Goal: Transaction & Acquisition: Purchase product/service

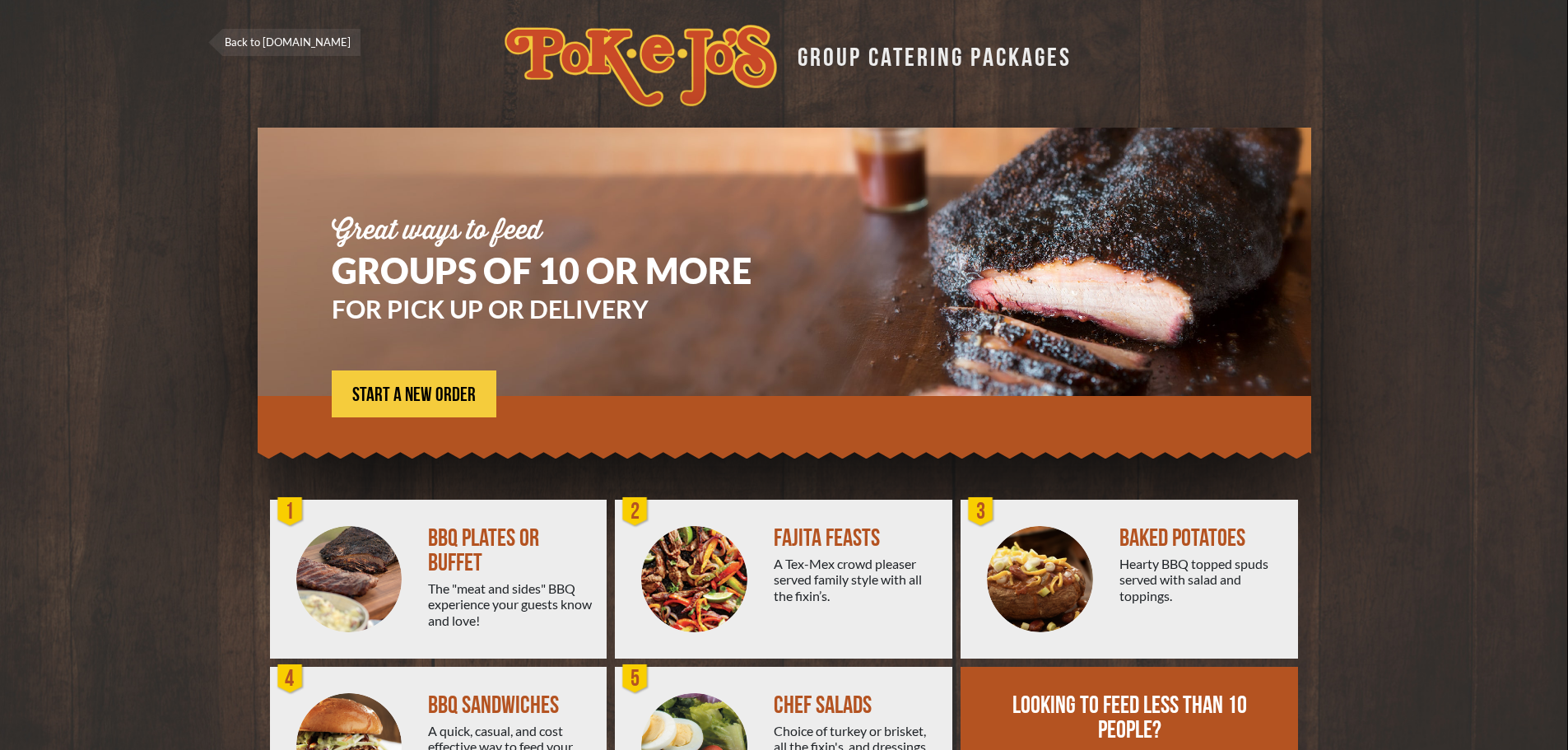
click at [258, 38] on link "Back to [DOMAIN_NAME]" at bounding box center [284, 42] width 152 height 28
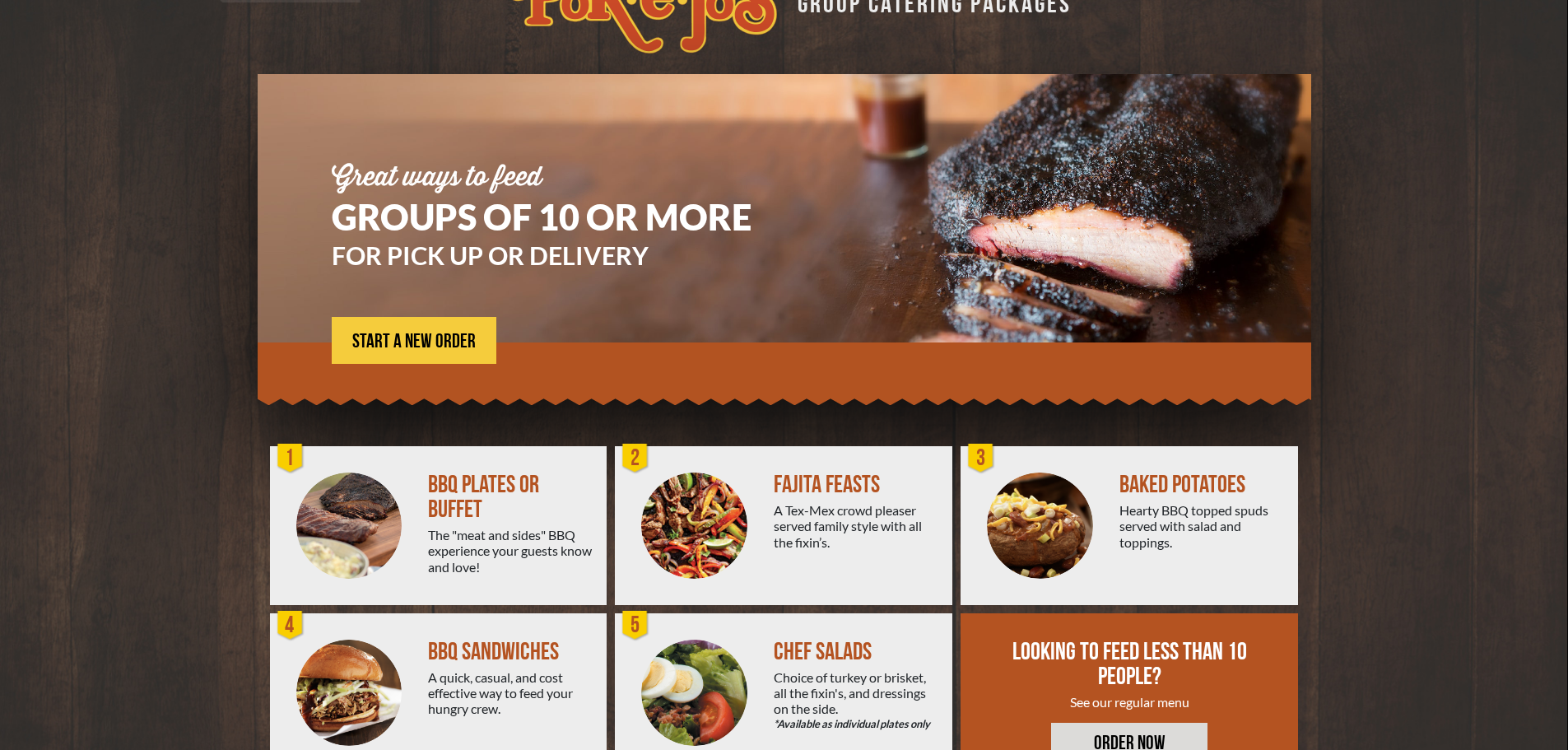
scroll to position [118, 0]
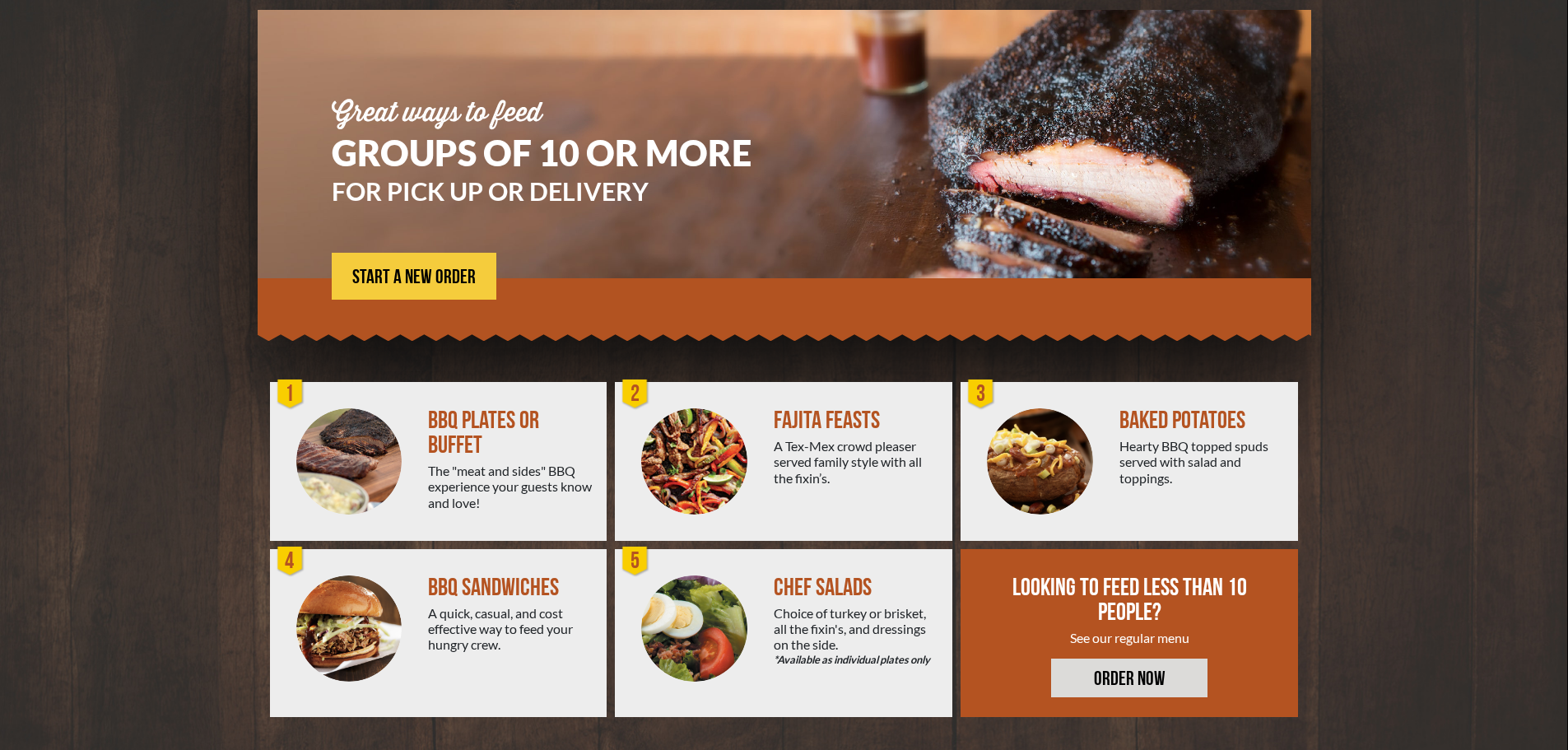
click at [479, 448] on div "BBQ PLATES OR BUFFET" at bounding box center [511, 433] width 165 height 49
click at [377, 448] on img at bounding box center [350, 461] width 106 height 106
click at [296, 396] on div "1" at bounding box center [291, 394] width 33 height 33
click at [454, 274] on span "START A NEW ORDER" at bounding box center [414, 277] width 124 height 20
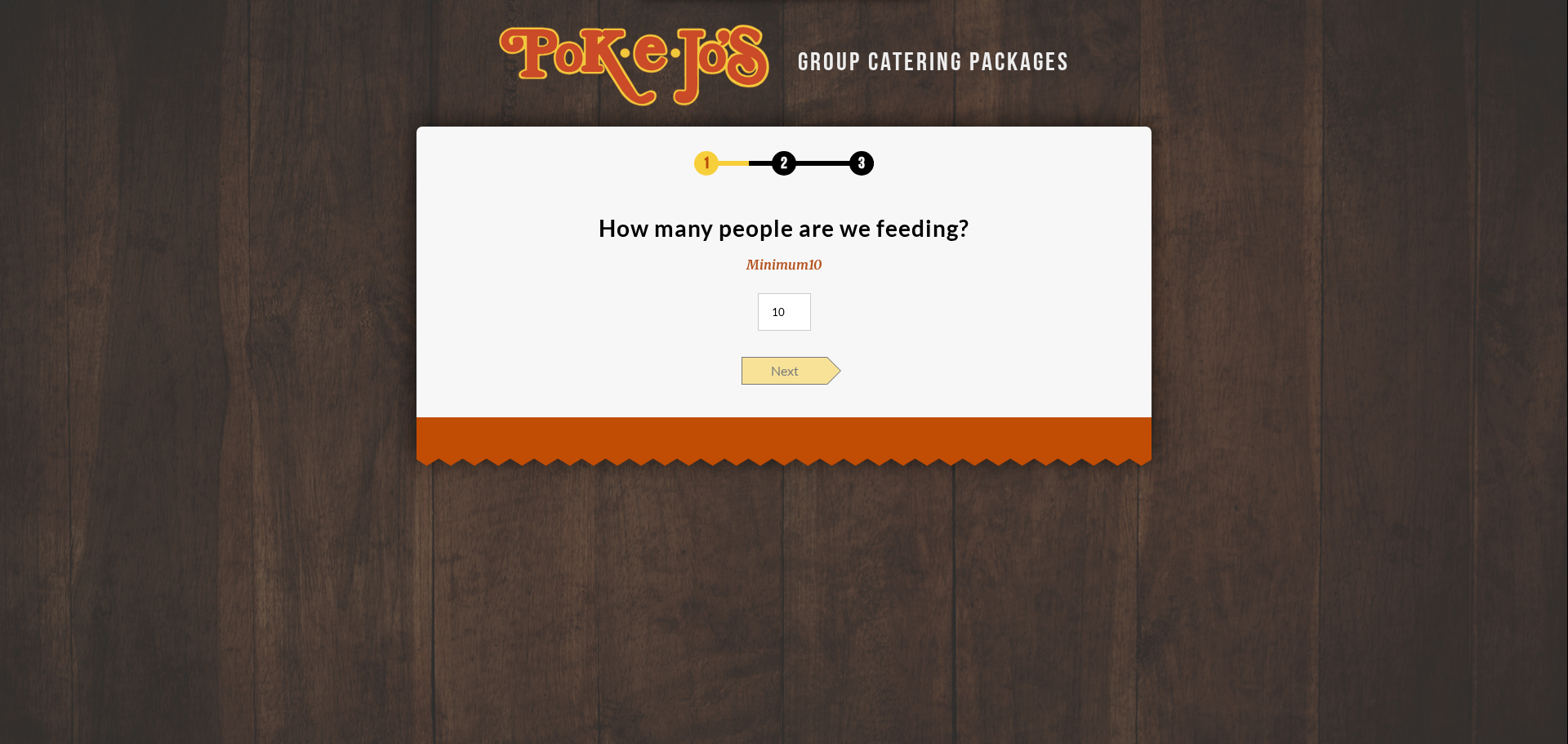
click at [815, 374] on span "Next" at bounding box center [785, 371] width 86 height 27
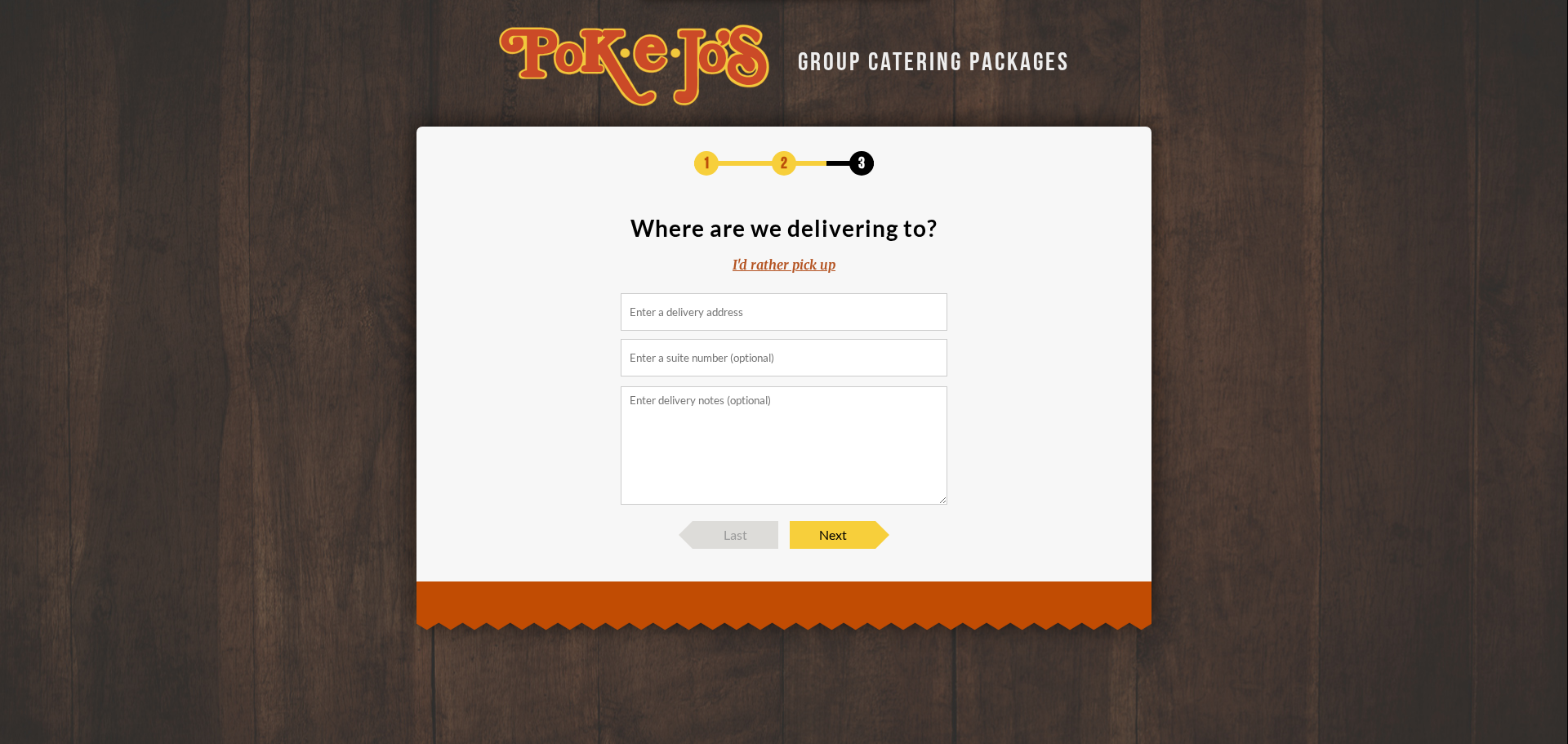
click at [798, 309] on input at bounding box center [784, 312] width 327 height 38
click at [835, 533] on span "Next" at bounding box center [833, 534] width 86 height 27
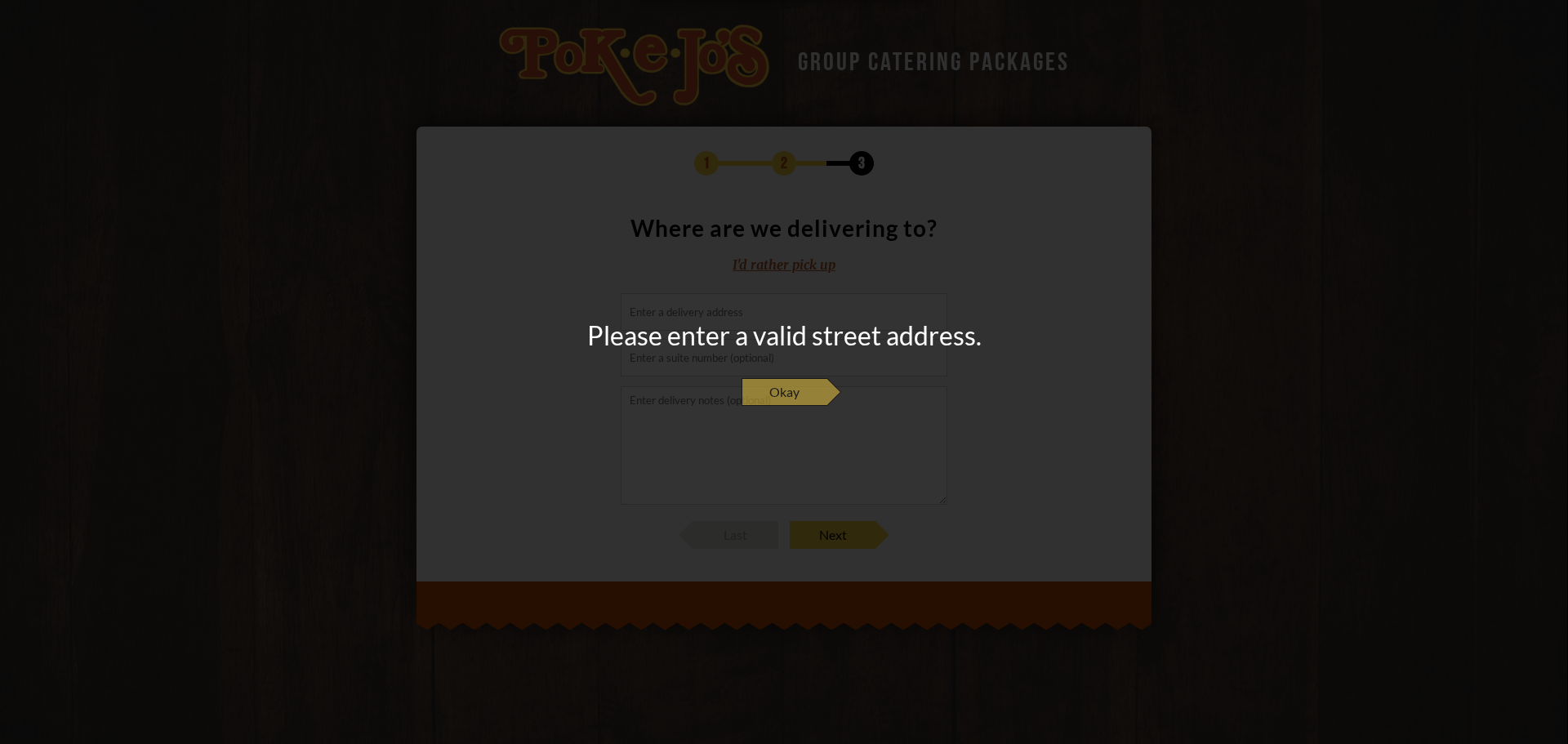
click at [823, 392] on span "Okay" at bounding box center [785, 392] width 86 height 27
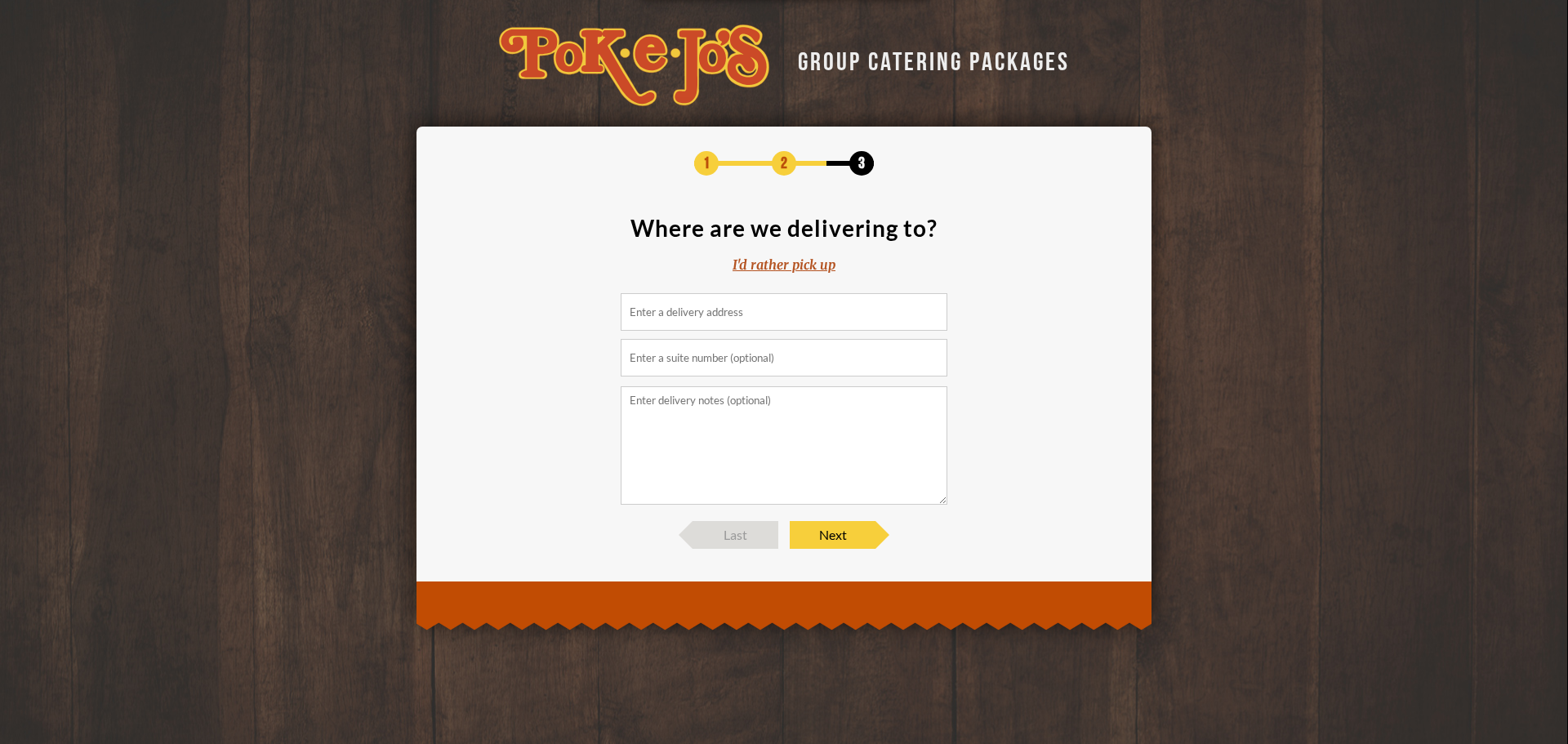
click at [731, 313] on input at bounding box center [784, 312] width 327 height 38
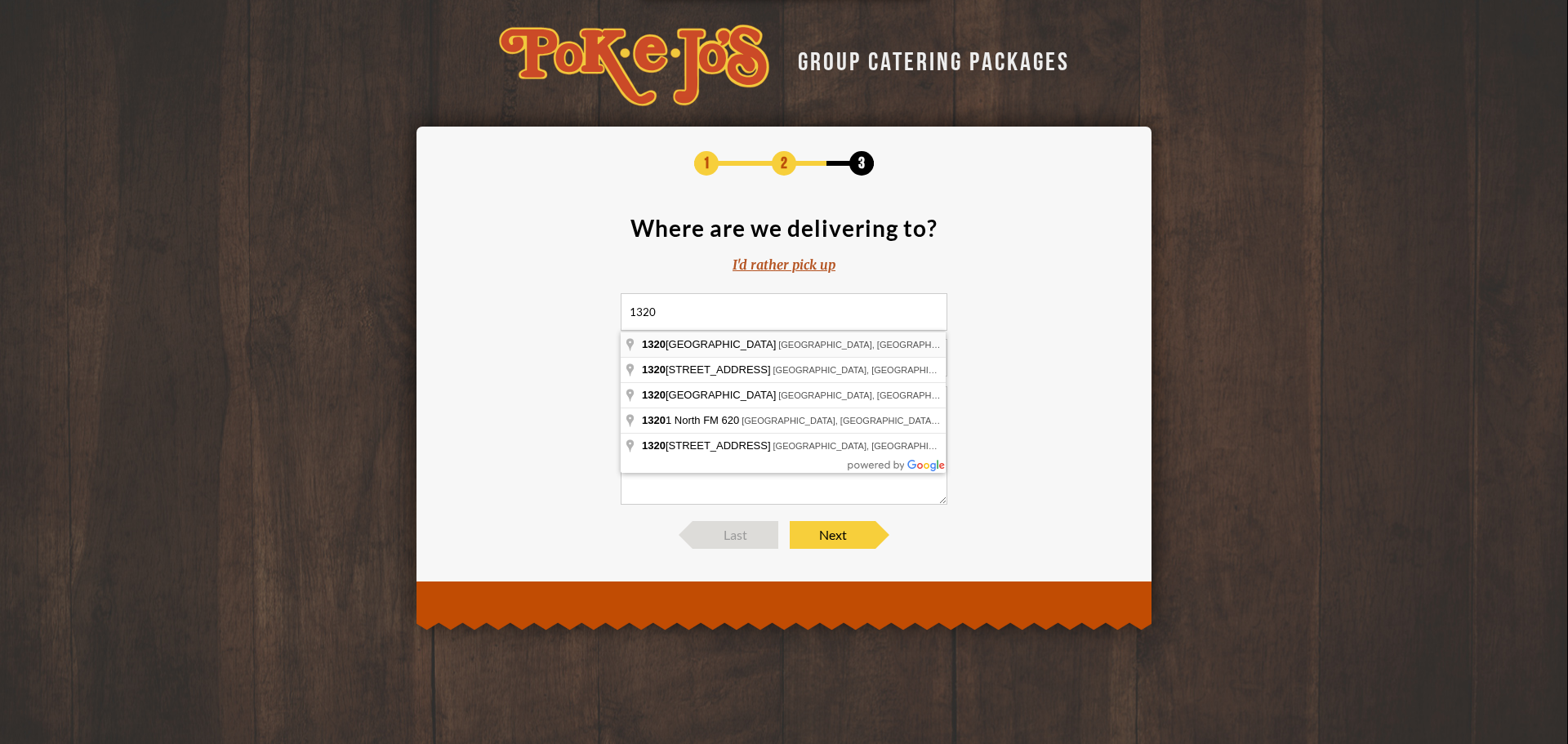
type input "[STREET_ADDRESS]"
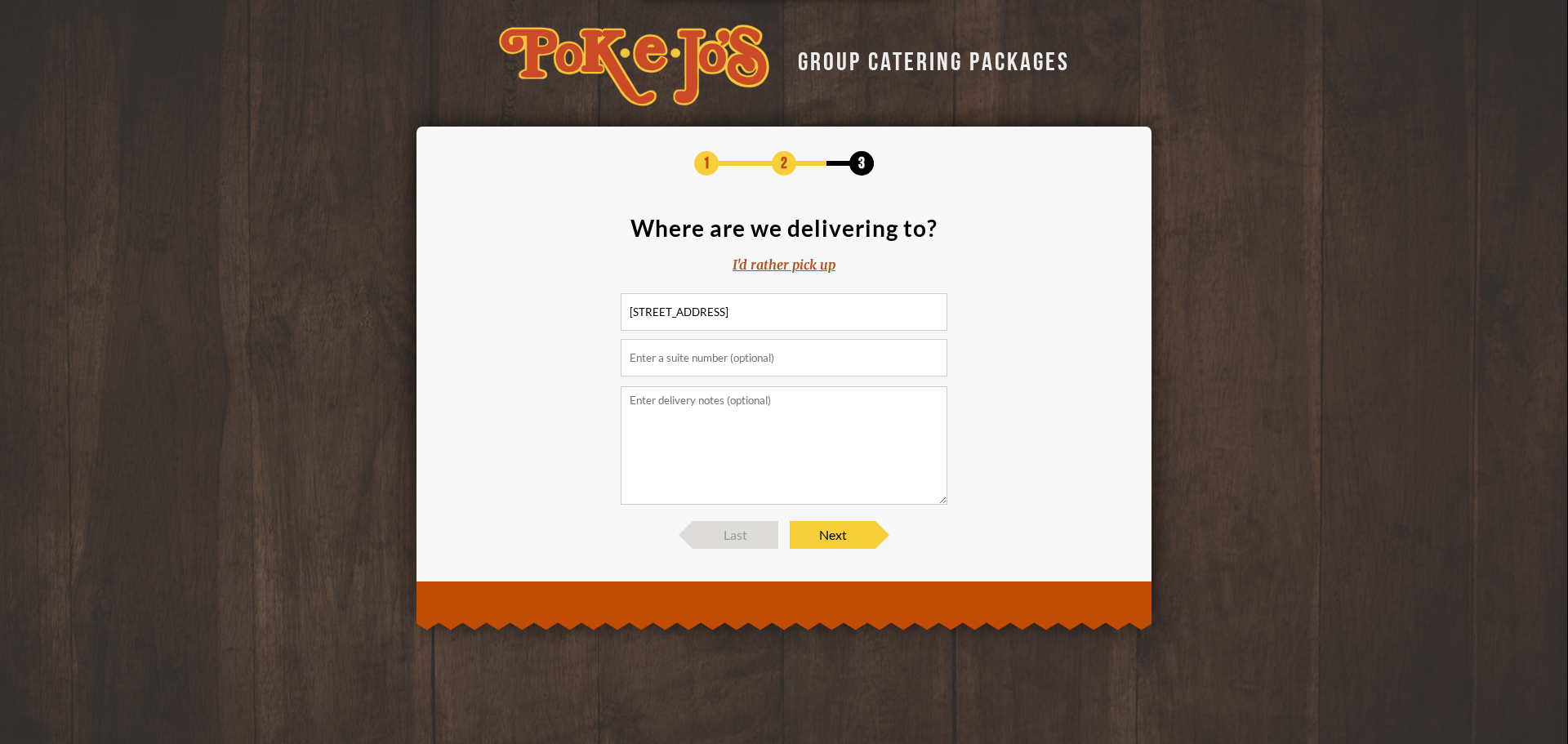
click at [868, 349] on input "text" at bounding box center [784, 358] width 327 height 38
type input "301"
drag, startPoint x: 841, startPoint y: 535, endPoint x: 963, endPoint y: 540, distance: 122.1
click at [842, 534] on span "Next" at bounding box center [833, 534] width 86 height 27
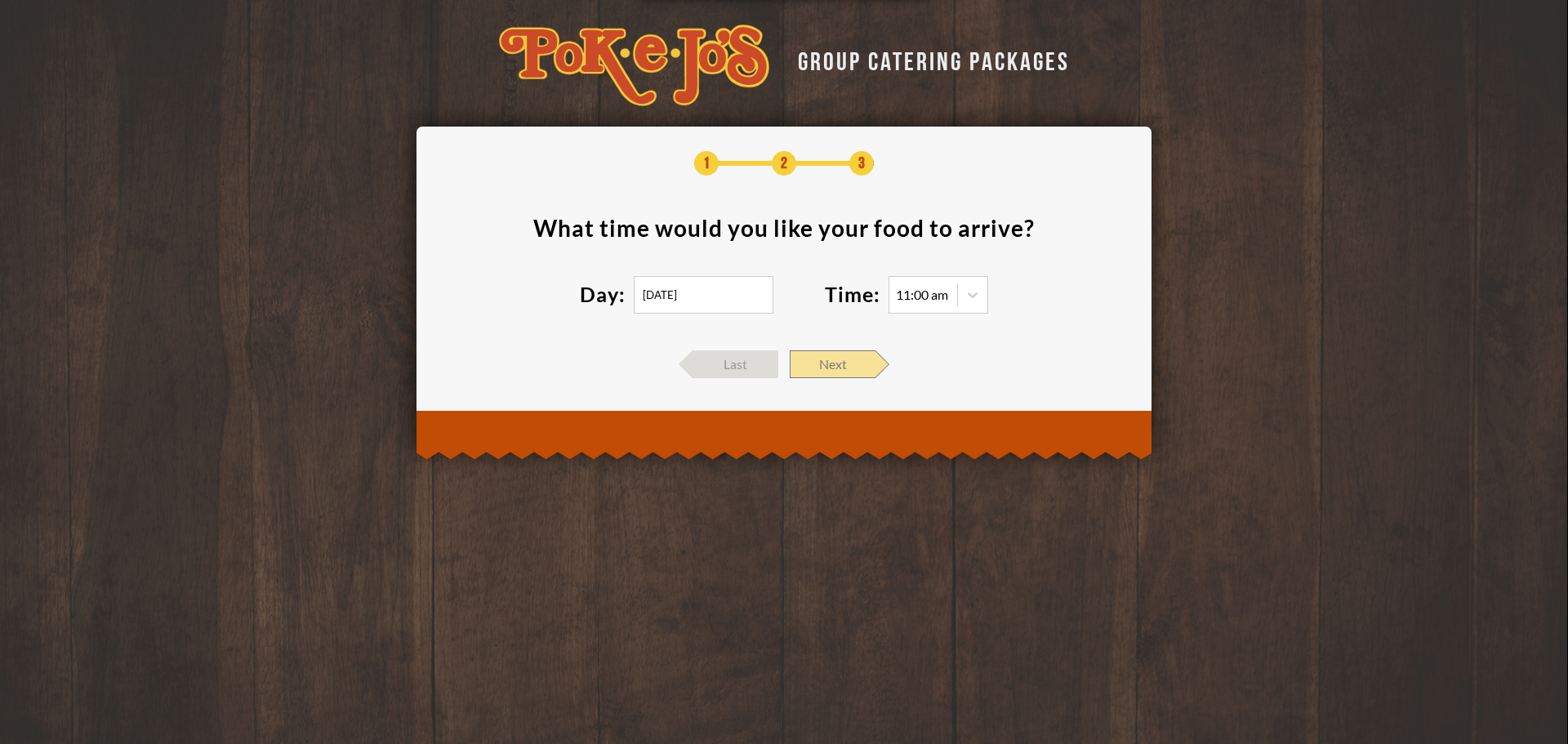
click at [819, 373] on span "Next" at bounding box center [833, 364] width 86 height 27
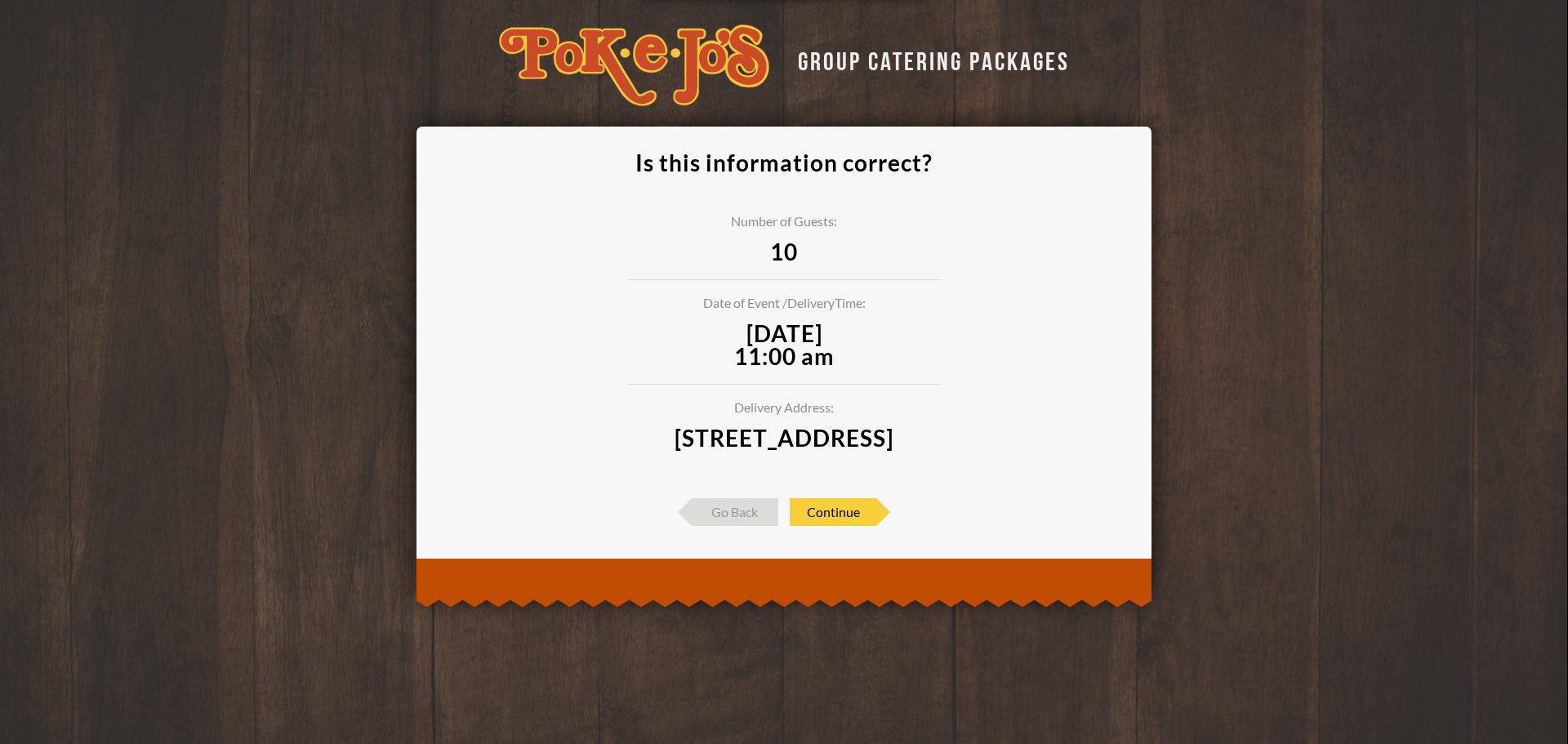
click at [848, 551] on div "Is this information correct? Number of Guests: 10 Date of Event / Delivery Time…" at bounding box center [784, 338] width 735 height 424
click at [832, 526] on span "Continue" at bounding box center [833, 512] width 87 height 27
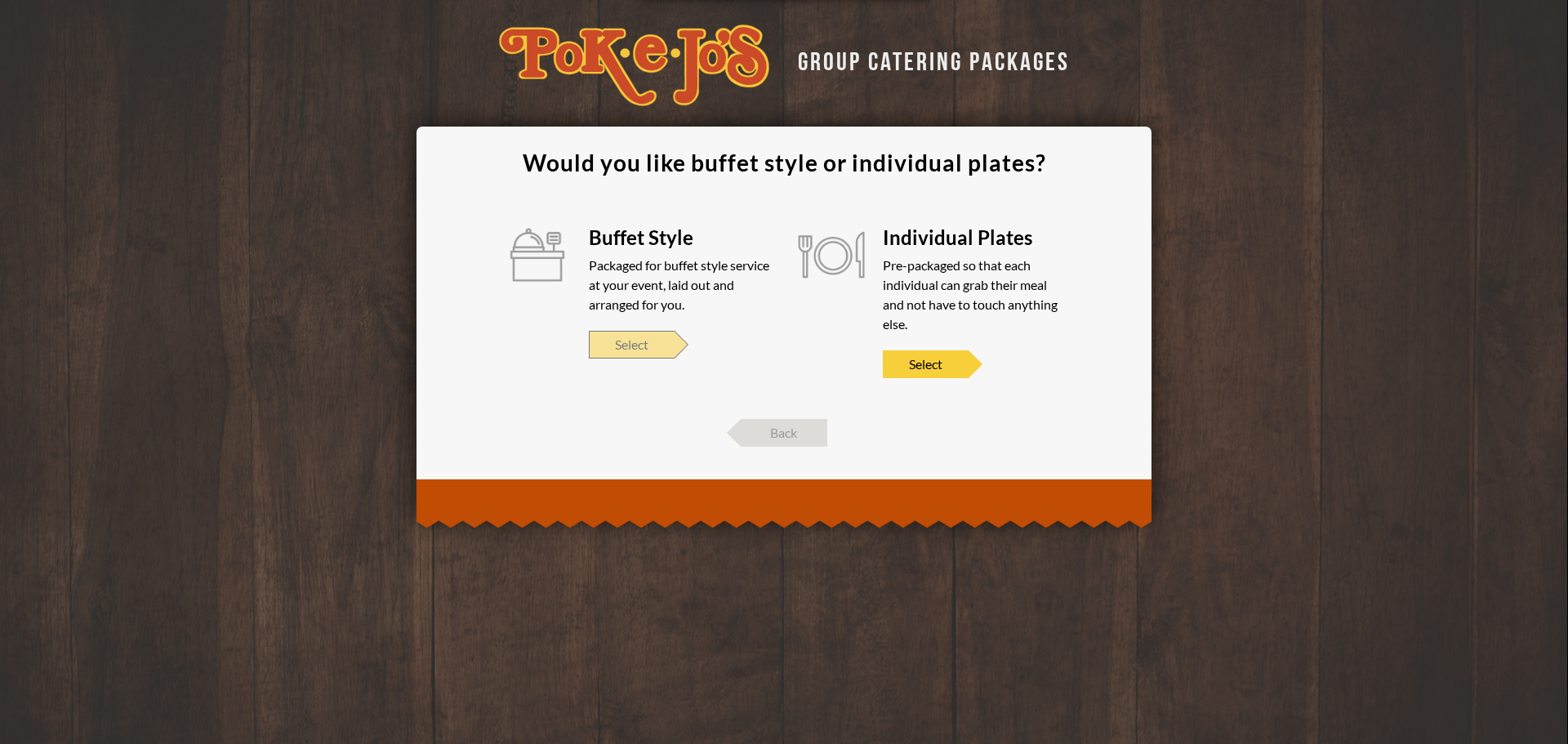
click at [640, 341] on span "Select" at bounding box center [632, 344] width 86 height 27
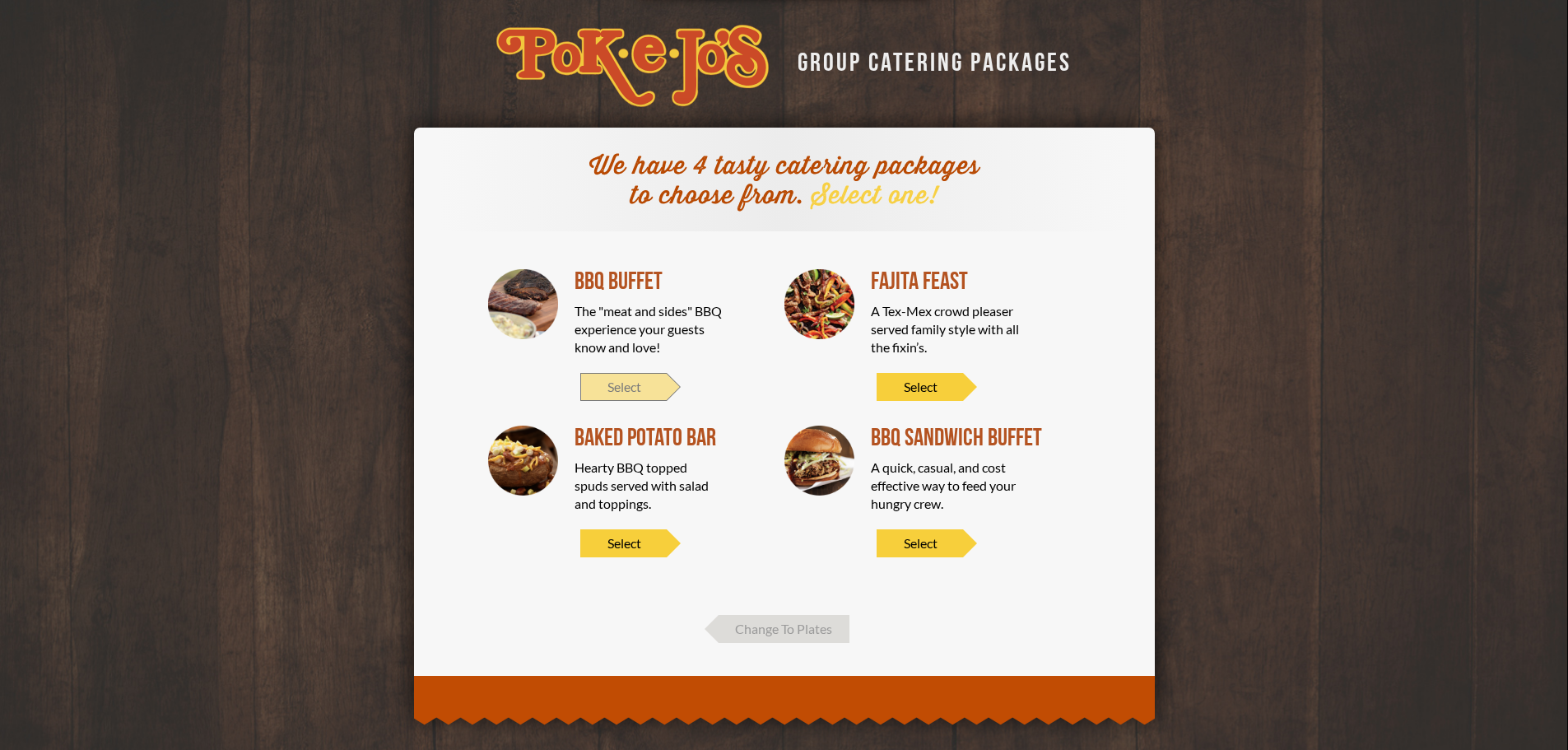
click at [621, 387] on span "Select" at bounding box center [624, 386] width 86 height 28
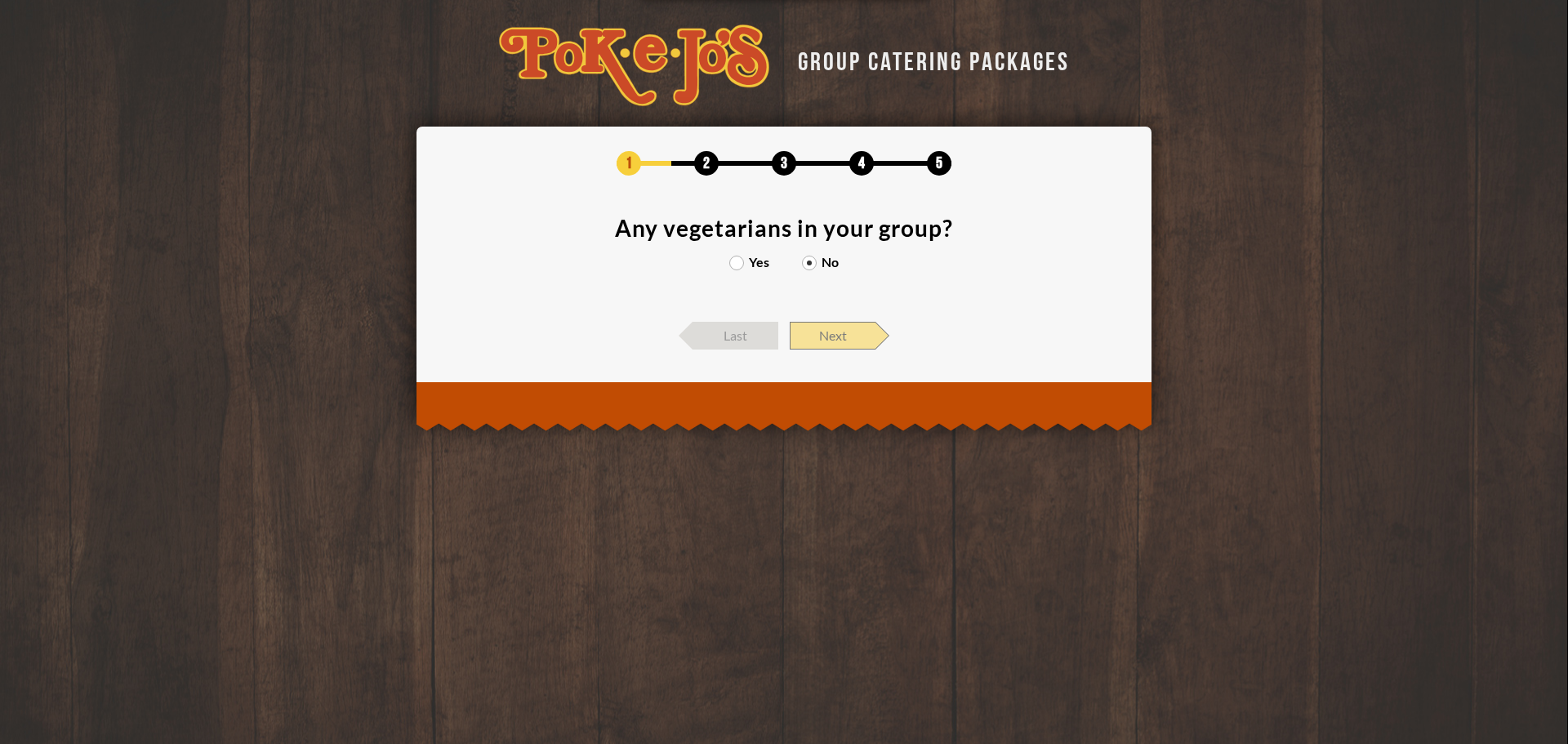
click at [802, 333] on span "Next" at bounding box center [833, 335] width 86 height 27
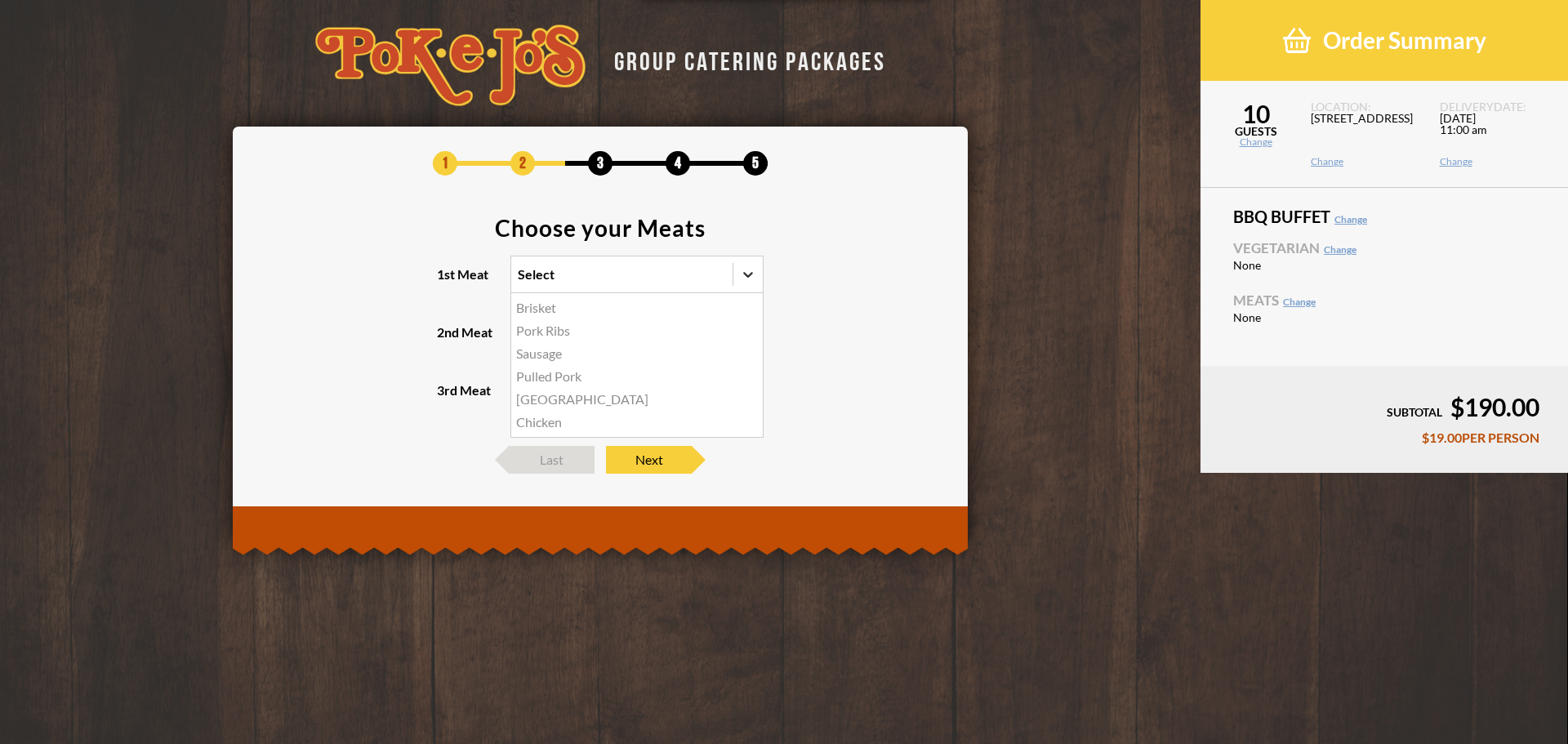
click at [752, 278] on icon at bounding box center [748, 274] width 17 height 17
click at [447, 282] on input "1st Meat option Brisket focused, 1 of 6. 6 results available. Use Up and Down t…" at bounding box center [447, 282] width 0 height 0
click at [651, 309] on div "Brisket" at bounding box center [637, 307] width 252 height 22
click at [447, 282] on input "1st Meat option Brisket focused, 1 of 6. 6 results available. Use Up and Down t…" at bounding box center [447, 282] width 0 height 0
click at [752, 276] on icon at bounding box center [748, 274] width 17 height 17
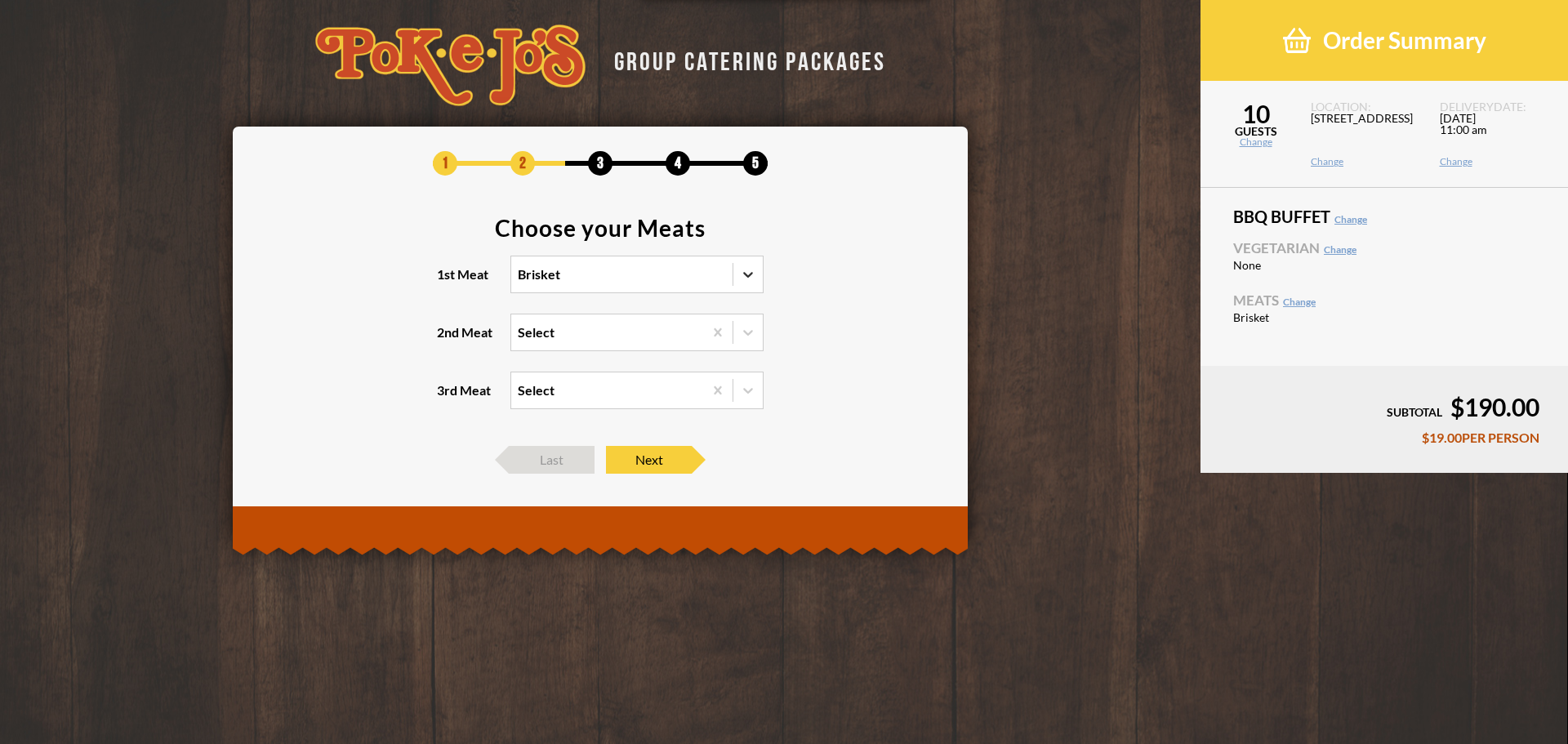
click at [447, 282] on input "1st Meat option Brisket, selected. 0 results available. Select is focused , pre…" at bounding box center [447, 282] width 0 height 0
click at [601, 330] on div "Pork Ribs" at bounding box center [637, 331] width 252 height 22
click at [447, 282] on input "1st Meat option Brisket, selected. option Pork Ribs focused, 2 of 6. 6 results …" at bounding box center [447, 282] width 0 height 0
click at [742, 276] on icon at bounding box center [748, 274] width 17 height 17
click at [447, 282] on input "1st Meat option Pork Ribs, selected. option Brisket focused, 1 of 6. 6 results …" at bounding box center [447, 282] width 0 height 0
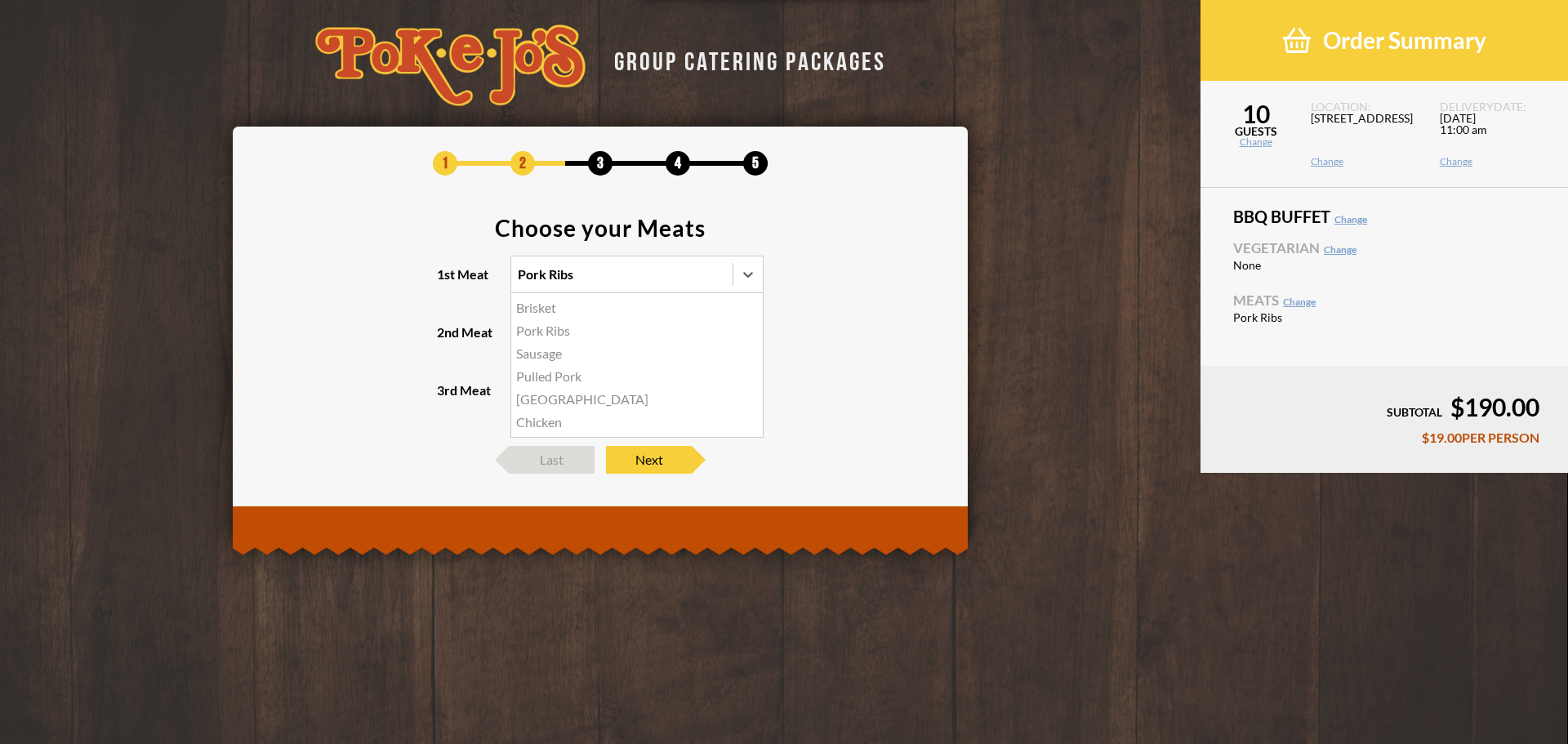
click at [574, 425] on div "Chicken" at bounding box center [637, 421] width 252 height 22
click at [447, 282] on input "1st Meat option Pork Ribs, selected. option Chicken focused, 6 of 6. 6 results …" at bounding box center [447, 282] width 0 height 0
click at [747, 272] on icon at bounding box center [748, 274] width 17 height 17
click at [447, 282] on input "1st Meat option Chicken, selected. option Brisket focused, 1 of 6. 6 results av…" at bounding box center [447, 282] width 0 height 0
click at [591, 357] on div "Sausage" at bounding box center [637, 353] width 252 height 22
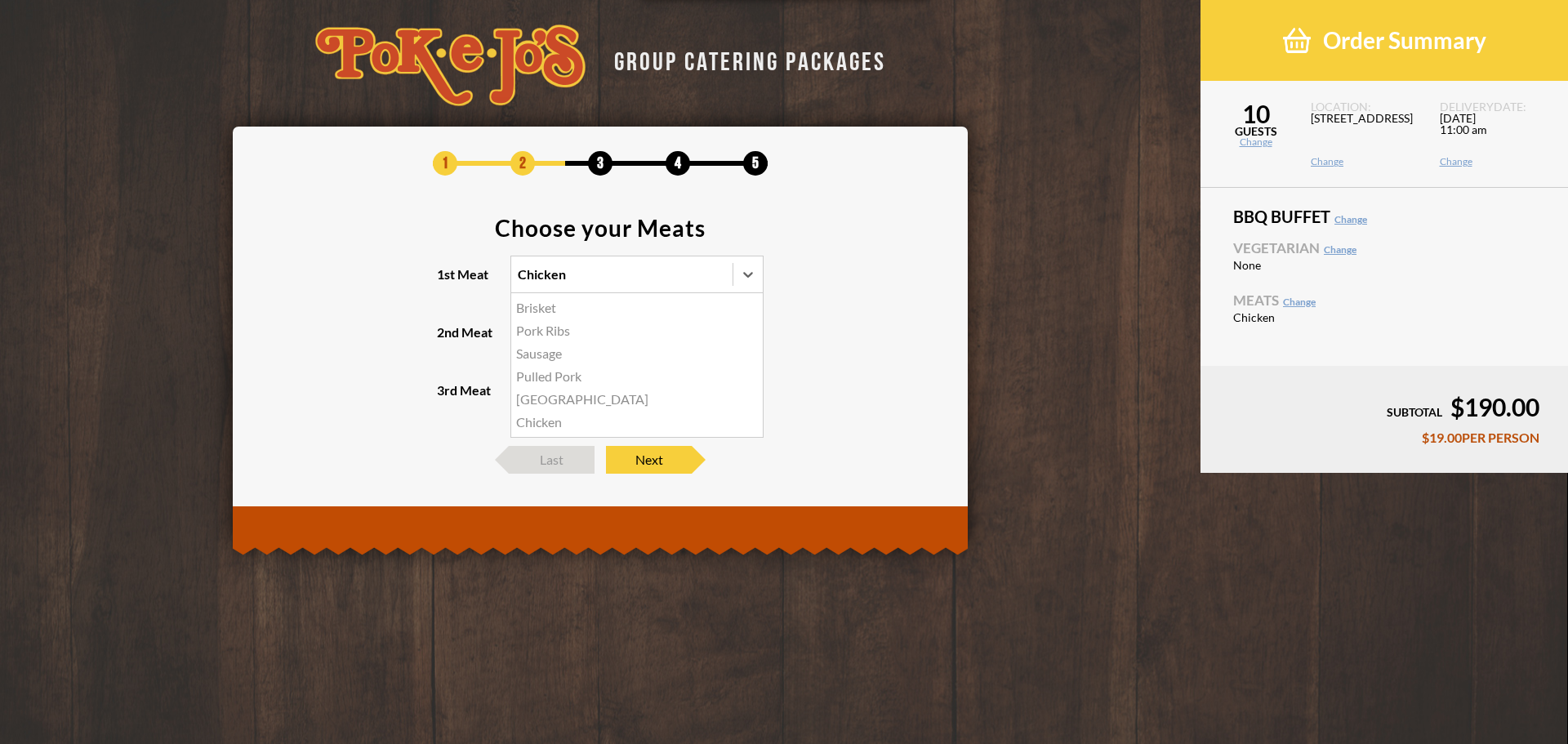
click at [447, 282] on input "1st Meat option Chicken, selected. option Sausage focused, 3 of 6. 6 results av…" at bounding box center [447, 282] width 0 height 0
click at [747, 326] on icon at bounding box center [748, 333] width 17 height 17
click at [447, 339] on input "2nd Meat option Brisket focused, 1 of 5. 5 results available. Use Up and Down t…" at bounding box center [447, 339] width 0 height 0
drag, startPoint x: 589, startPoint y: 412, endPoint x: 606, endPoint y: 406, distance: 18.0
click at [589, 411] on div "Pulled Pork" at bounding box center [637, 411] width 252 height 22
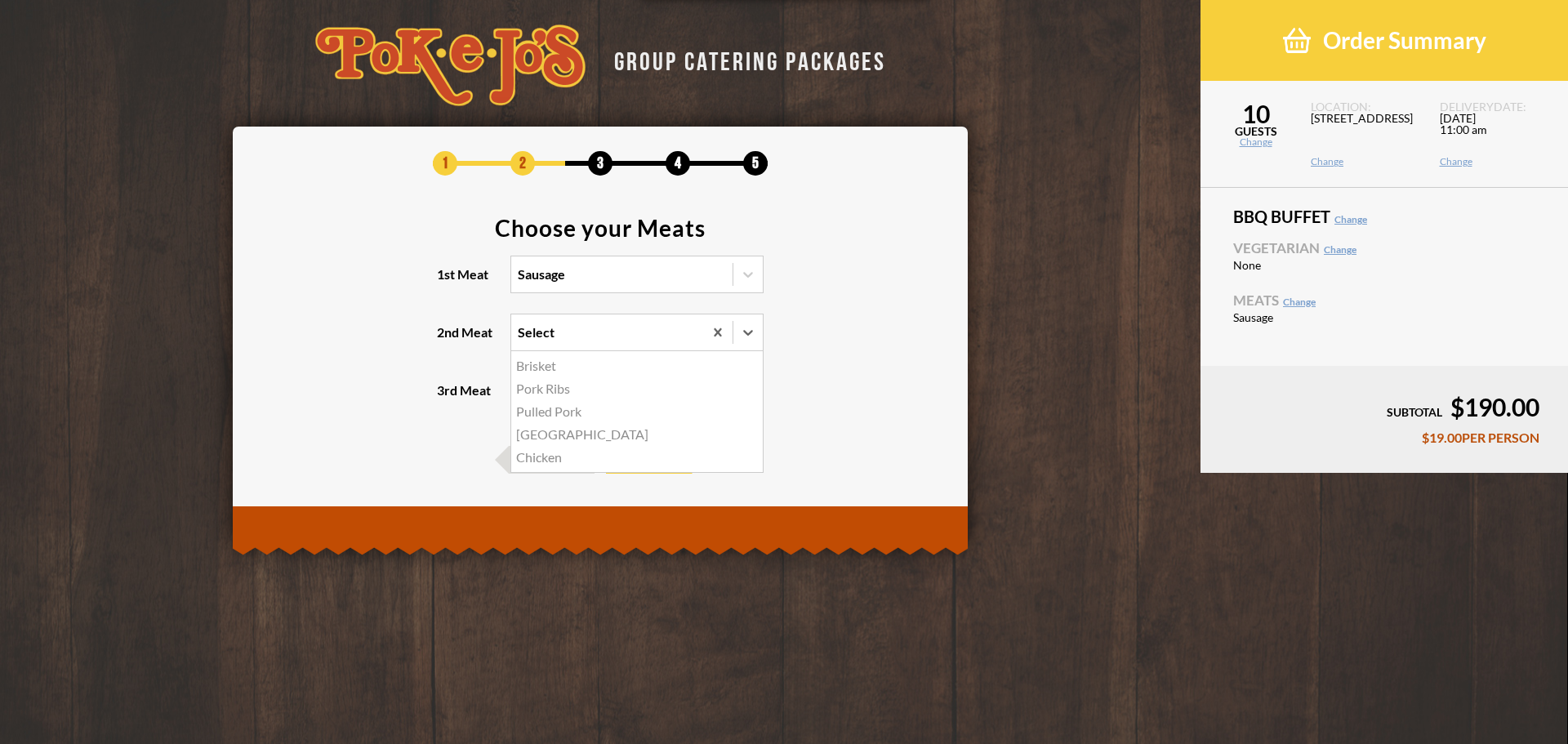
click at [447, 339] on input "2nd Meat option Pulled Pork focused, 3 of 5. 5 results available. Use Up and Do…" at bounding box center [447, 339] width 0 height 0
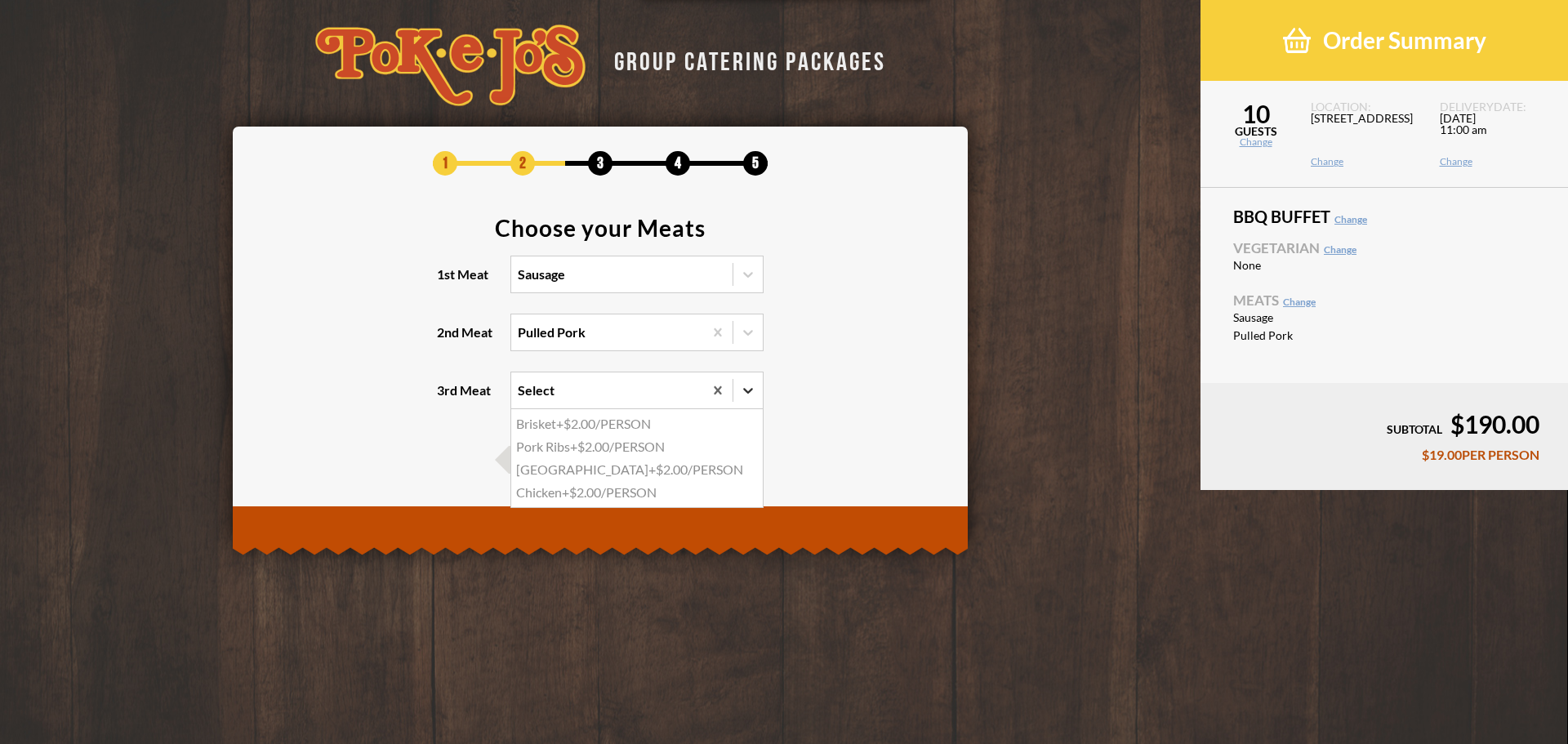
click at [750, 386] on icon at bounding box center [748, 390] width 17 height 17
click at [447, 398] on input "3rd Meat option Brisket focused, 1 of 4. 4 results available. Use Up and Down t…" at bounding box center [447, 398] width 0 height 0
click at [882, 401] on section "Choose your Meats 1st Meat Sausage 2nd Meat Pulled Pork 3rd Meat option Turkey …" at bounding box center [601, 323] width 686 height 214
click at [715, 334] on icon at bounding box center [718, 332] width 8 height 8
click at [447, 339] on input "2nd Meat Pulled Pork" at bounding box center [447, 339] width 0 height 0
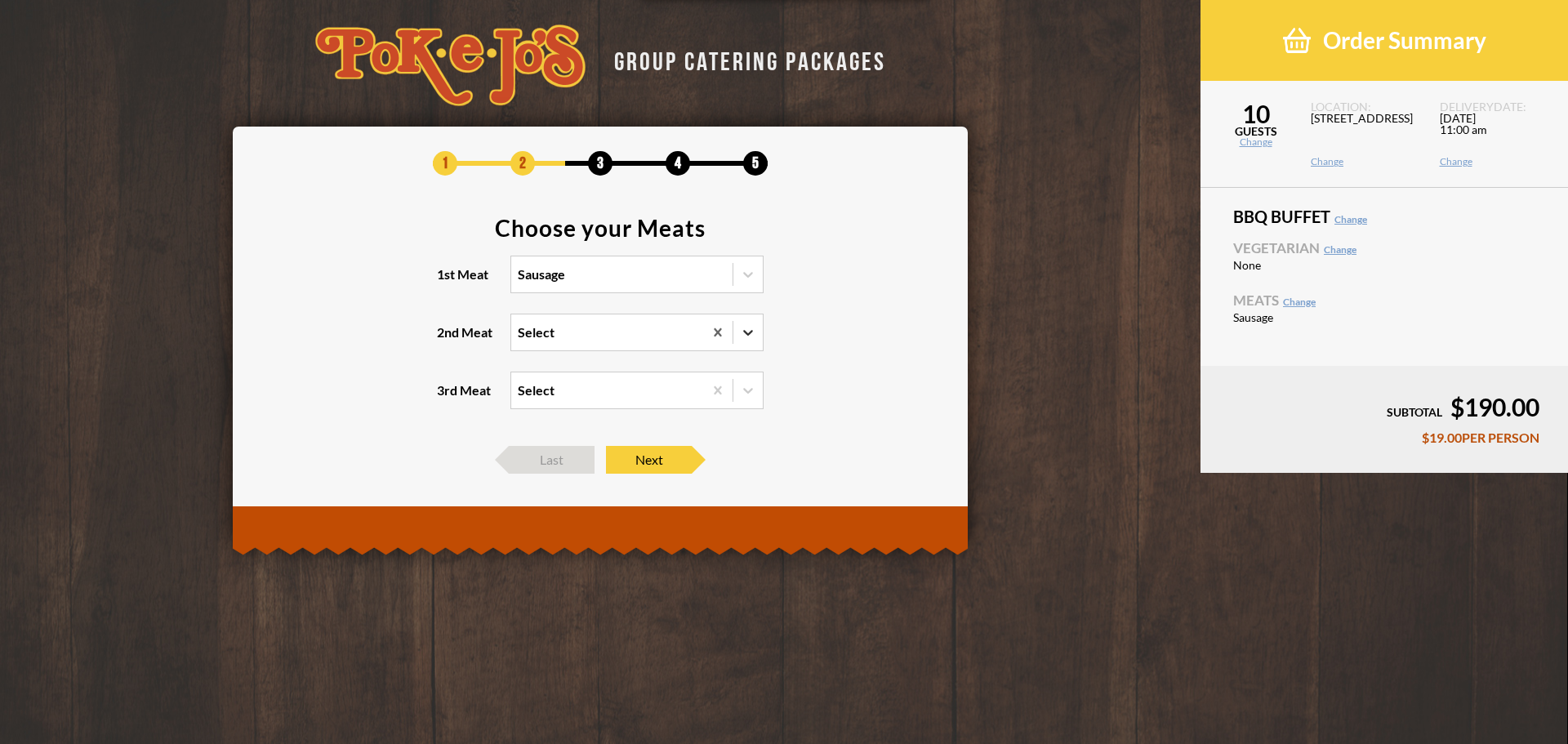
click at [742, 334] on icon at bounding box center [748, 333] width 17 height 17
click at [447, 339] on input "2nd Meat option Pulled Pork, selected. 0 results available. Select is focused ,…" at bounding box center [447, 339] width 0 height 0
click at [649, 369] on div "Brisket" at bounding box center [637, 366] width 252 height 22
click at [447, 339] on input "2nd Meat option Pulled Pork, selected. option Brisket focused, 1 of 5. 5 result…" at bounding box center [447, 339] width 0 height 0
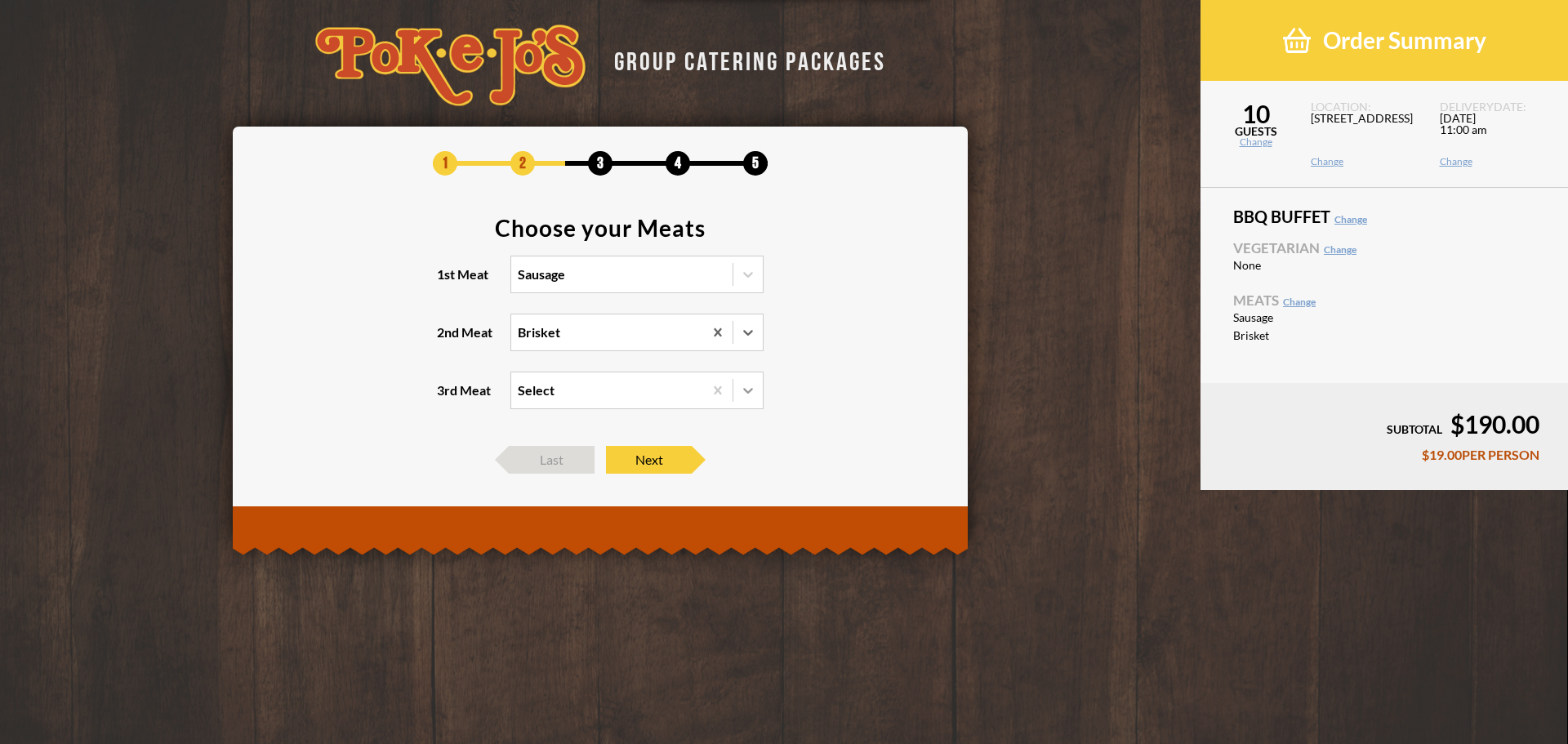
click at [757, 389] on div at bounding box center [748, 390] width 29 height 29
click at [447, 398] on input "3rd Meat Select" at bounding box center [447, 398] width 0 height 0
click at [653, 427] on div "Pork Ribs +$2.00/PERSON" at bounding box center [637, 423] width 252 height 22
click at [447, 398] on input "3rd Meat option Pork Ribs focused, 1 of 4. 4 results available. Use Up and Down…" at bounding box center [447, 398] width 0 height 0
click at [721, 390] on icon at bounding box center [718, 390] width 17 height 17
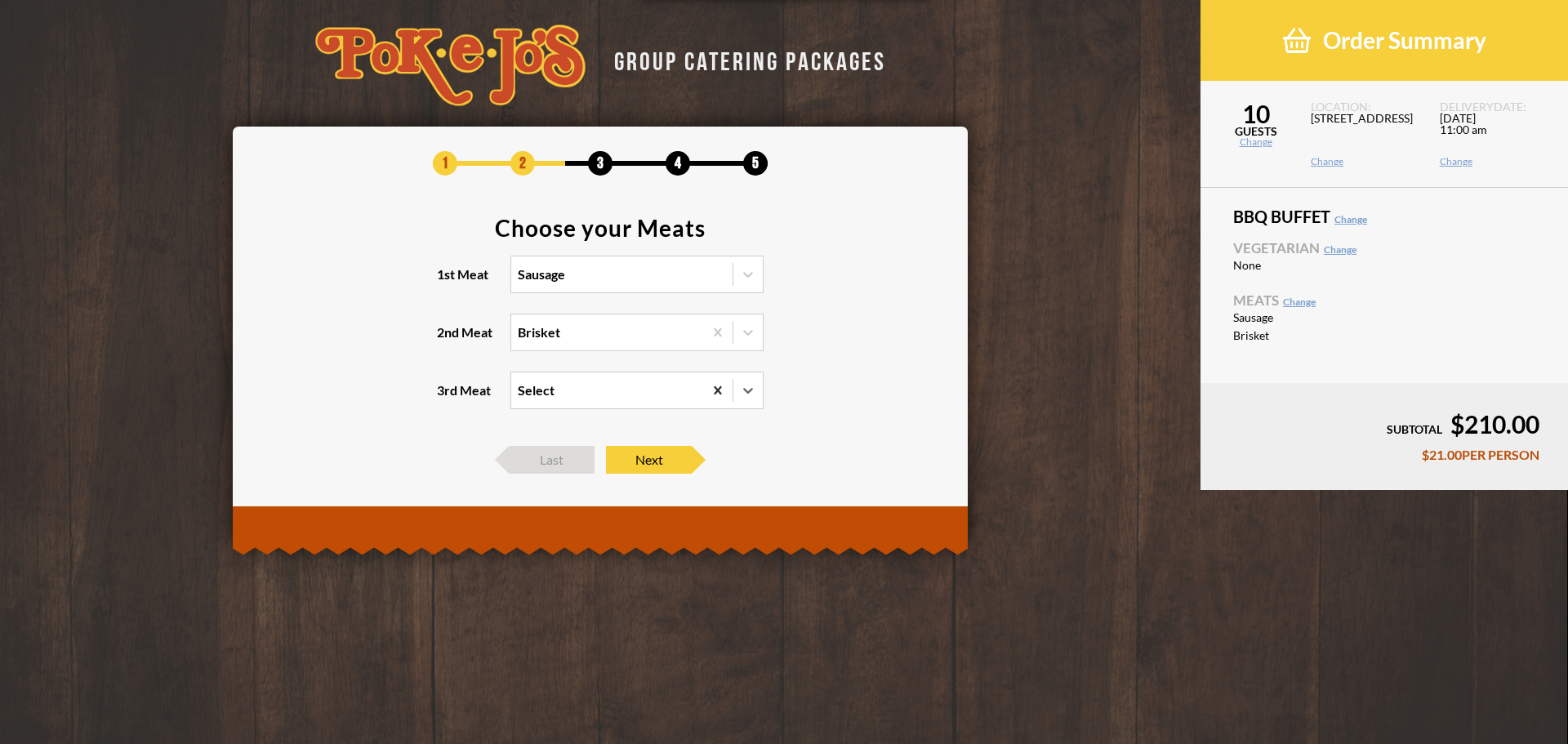
click at [447, 398] on input "3rd Meat option Pork Ribs, selected. 0 results available. Select is focused , p…" at bounding box center [447, 398] width 0 height 0
click at [742, 331] on icon at bounding box center [748, 333] width 17 height 17
click at [447, 339] on input "2nd Meat Brisket" at bounding box center [447, 339] width 0 height 0
click at [570, 386] on div "Pork Ribs" at bounding box center [637, 388] width 252 height 22
click at [447, 339] on input "2nd Meat option Brisket, selected. option Pork Ribs focused, 2 of 5. 5 results …" at bounding box center [447, 339] width 0 height 0
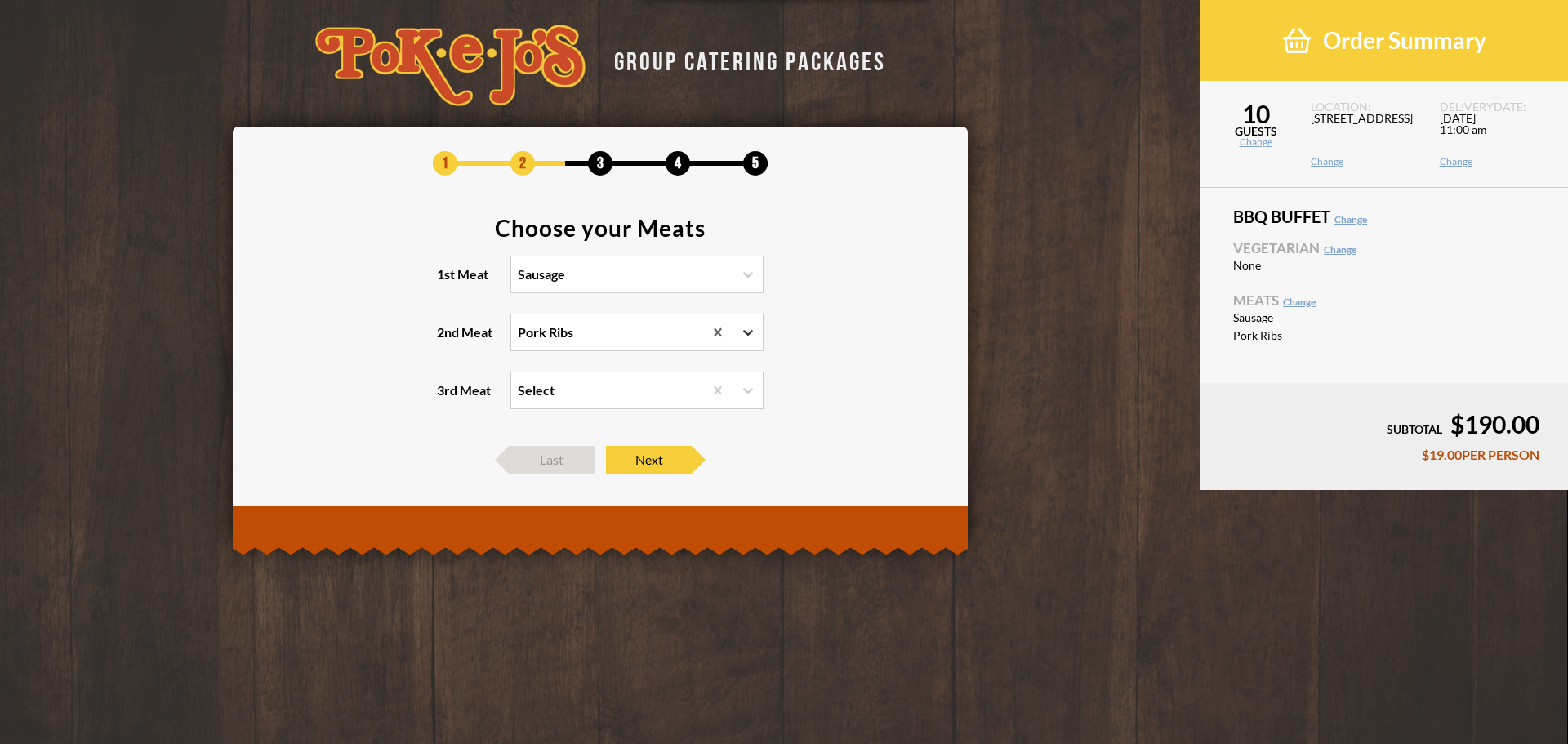
click at [751, 339] on icon at bounding box center [748, 333] width 17 height 17
click at [447, 339] on input "2nd Meat option Pork Ribs, selected. 0 results available. Select is focused , p…" at bounding box center [447, 339] width 0 height 0
click at [569, 412] on div "Pulled Pork" at bounding box center [637, 411] width 252 height 22
click at [447, 339] on input "2nd Meat option Pork Ribs, selected. option Pulled Pork focused, 3 of 5. 5 resu…" at bounding box center [447, 339] width 0 height 0
click at [755, 334] on icon at bounding box center [748, 333] width 17 height 17
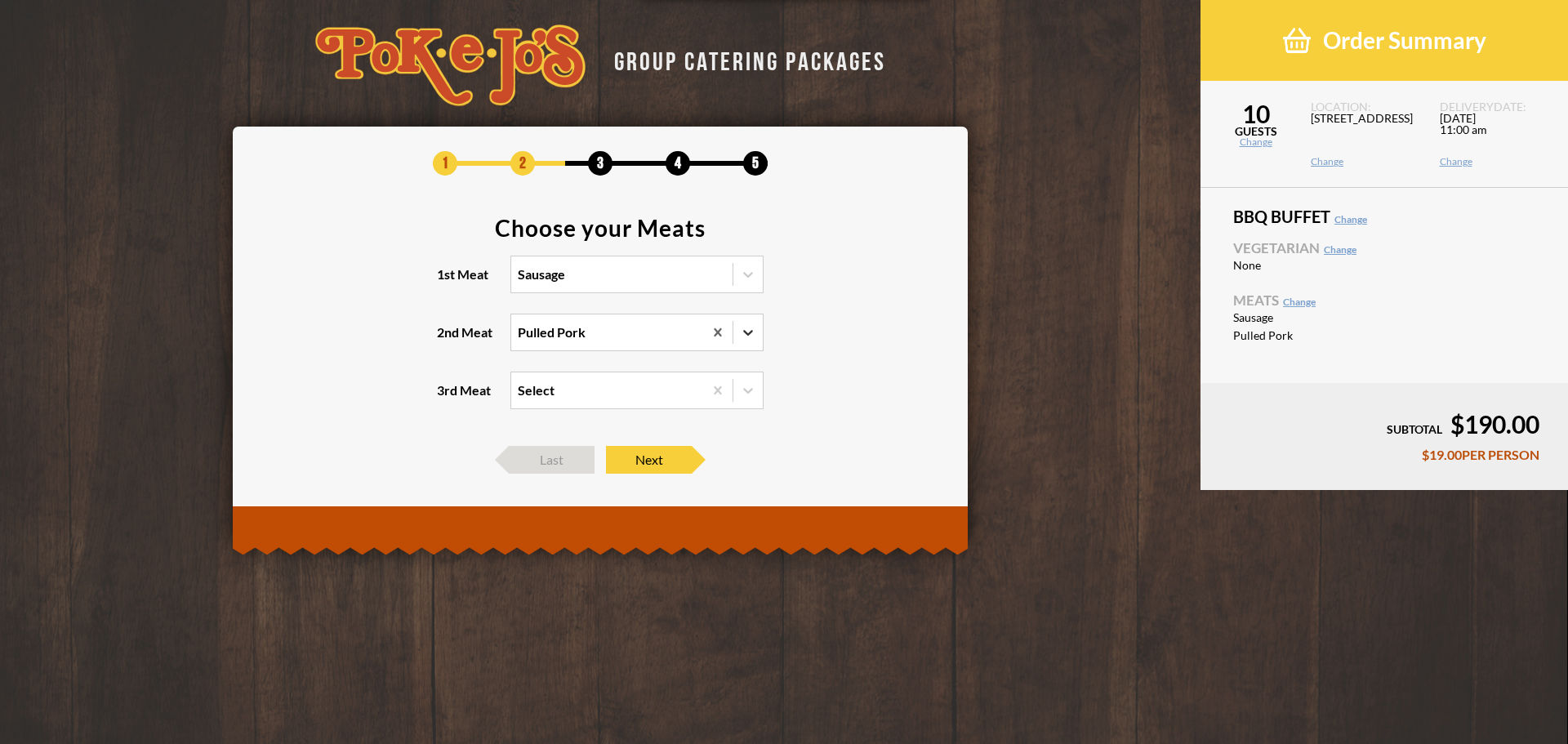
click at [447, 339] on input "2nd Meat option Pulled Pork, selected. 0 results available. Select is focused ,…" at bounding box center [447, 339] width 0 height 0
click at [573, 459] on div "Chicken" at bounding box center [637, 456] width 252 height 22
click at [447, 339] on input "2nd Meat option Pulled Pork, selected. option Chicken focused, 5 of 5. 5 result…" at bounding box center [447, 339] width 0 height 0
click at [749, 275] on icon at bounding box center [748, 275] width 10 height 6
click at [447, 282] on input "1st Meat option Sausage, selected. option Brisket focused, 1 of 5. 5 results av…" at bounding box center [447, 282] width 0 height 0
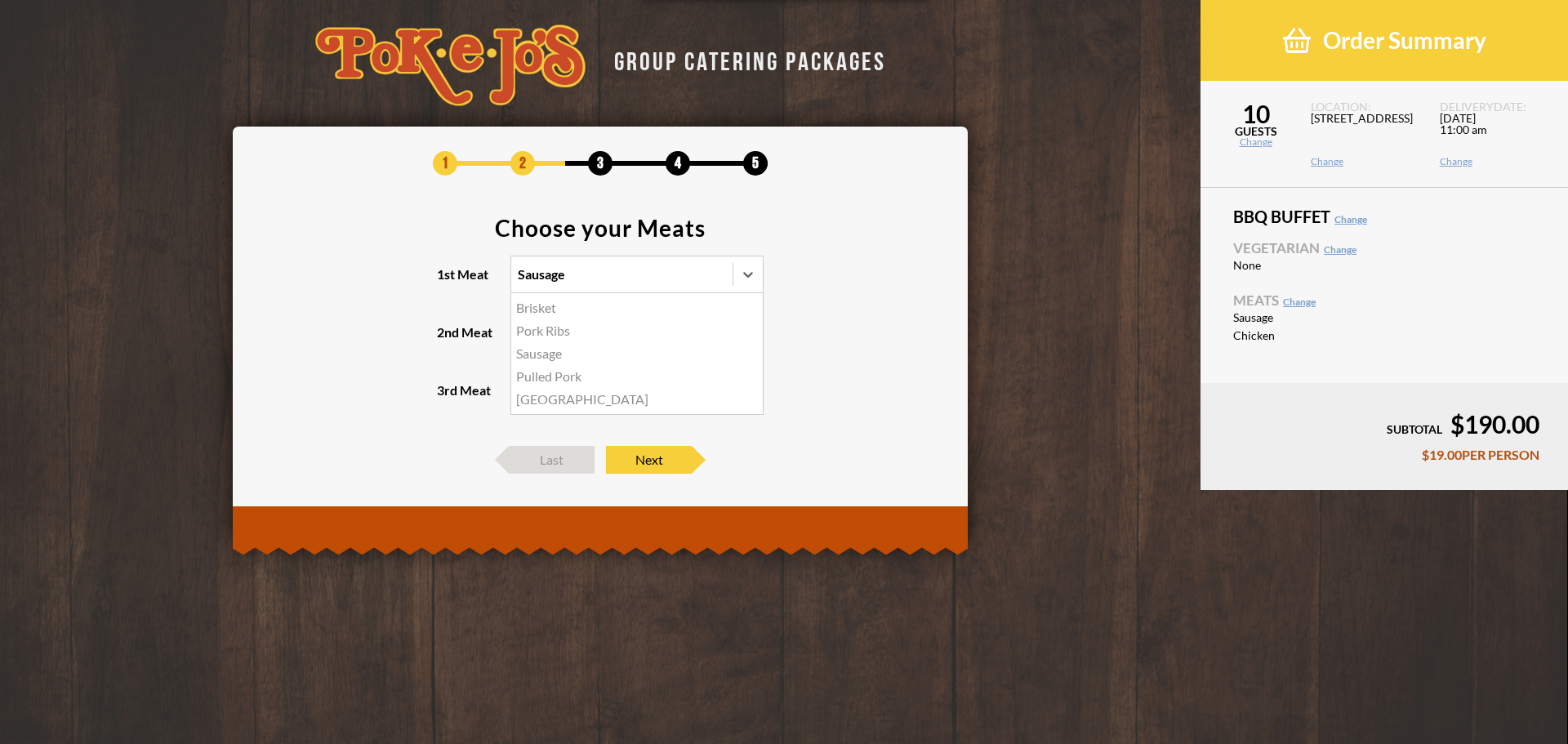
click at [594, 311] on div "Brisket" at bounding box center [637, 307] width 252 height 22
click at [447, 282] on input "1st Meat option Sausage, selected. option Brisket focused, 1 of 5. 5 results av…" at bounding box center [447, 282] width 0 height 0
click at [863, 314] on section "Choose your Meats 1st Meat option Brisket, selected. 0 results available. Selec…" at bounding box center [601, 323] width 686 height 214
click at [742, 325] on icon at bounding box center [748, 333] width 17 height 17
click at [447, 339] on input "2nd Meat Chicken" at bounding box center [447, 339] width 0 height 0
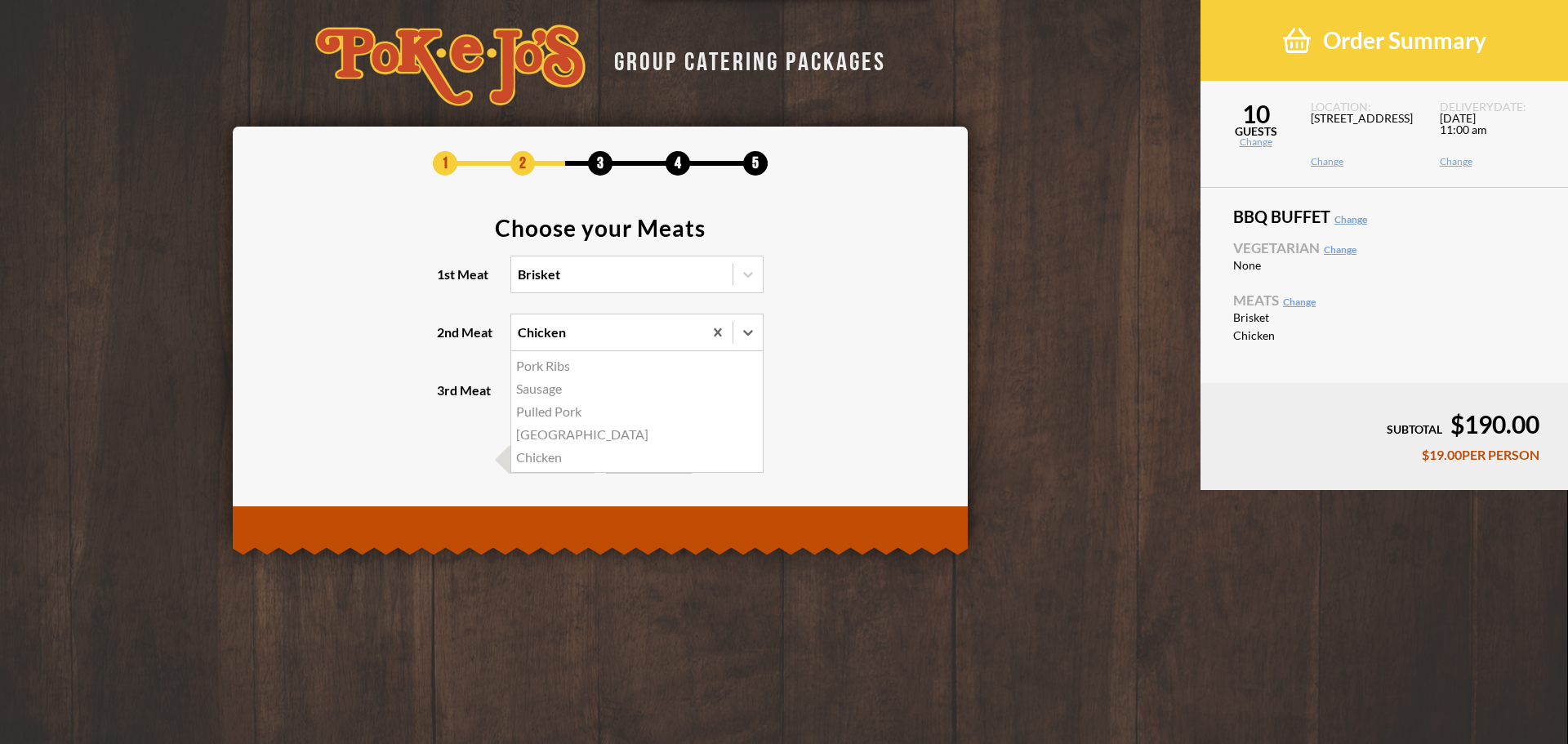
click at [585, 367] on div "Pork Ribs" at bounding box center [637, 366] width 252 height 22
click at [447, 339] on input "2nd Meat option Chicken, selected. option Pork Ribs focused, 1 of 5. 5 results …" at bounding box center [447, 339] width 0 height 0
click at [755, 334] on icon at bounding box center [748, 333] width 17 height 17
click at [447, 339] on input "2nd Meat option Pork Ribs, selected. 0 results available. Select is focused , p…" at bounding box center [447, 339] width 0 height 0
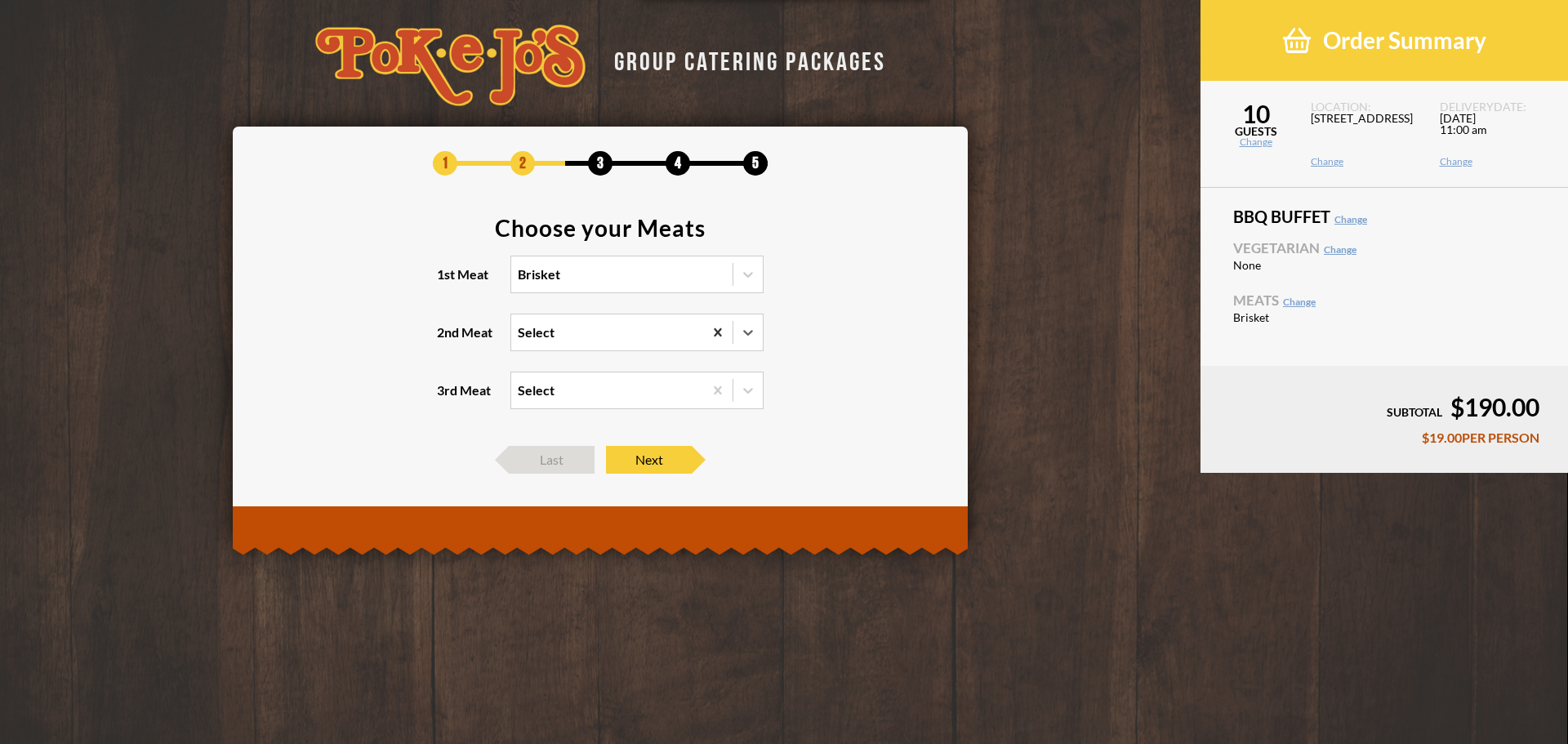
click at [719, 334] on icon at bounding box center [718, 332] width 8 height 8
click at [447, 339] on input "2nd Meat option Pork Ribs, selected. 0 results available. Select is focused , p…" at bounding box center [447, 339] width 0 height 0
click at [752, 331] on icon at bounding box center [748, 333] width 10 height 6
click at [447, 339] on input "2nd Meat option Pork Ribs, selected. 0 results available. Select is focused , p…" at bounding box center [447, 339] width 0 height 0
click at [573, 368] on div "Pork Ribs" at bounding box center [637, 366] width 252 height 22
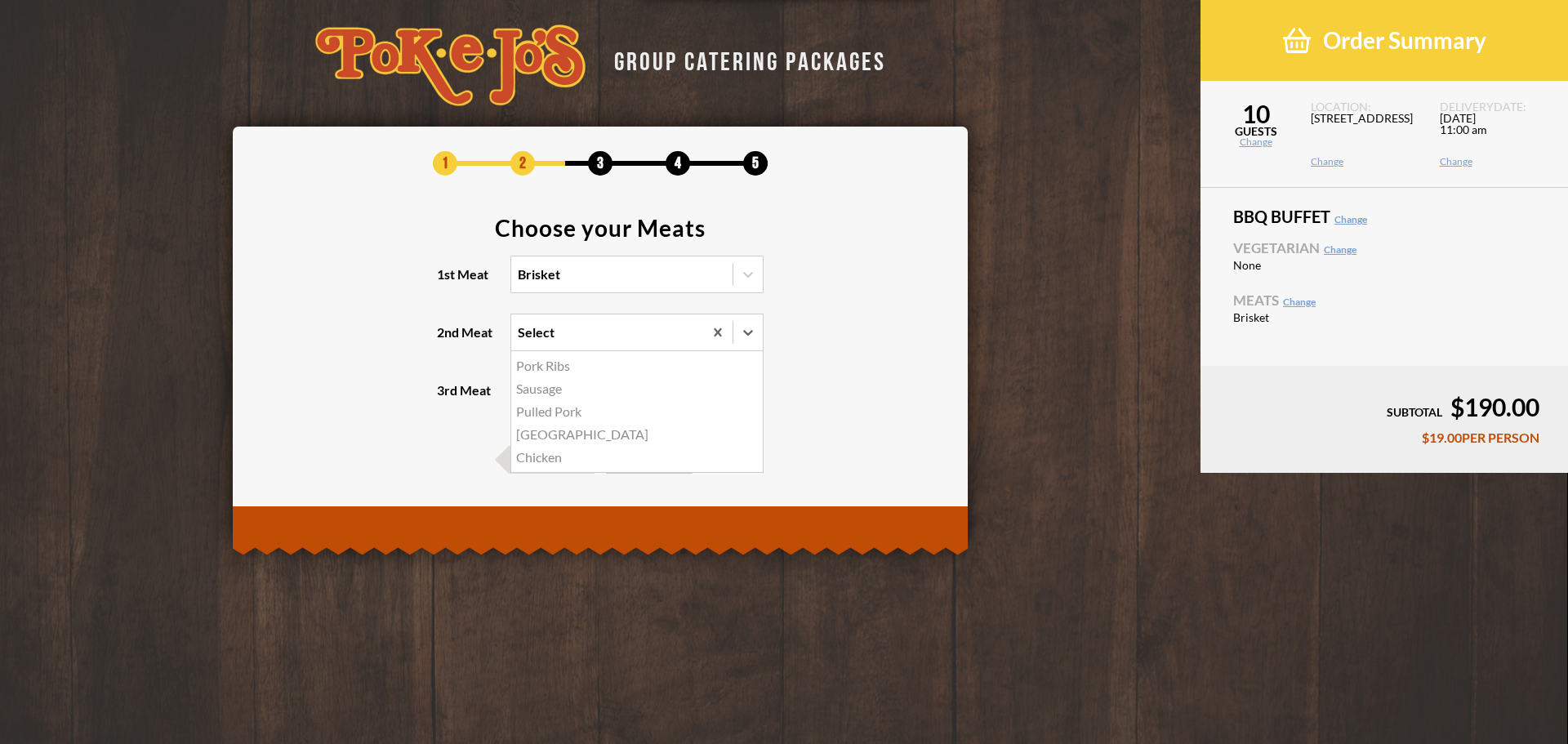
click at [447, 339] on input "2nd Meat option Pork Ribs, selected. option Pork Ribs focused, 1 of 5. 5 result…" at bounding box center [447, 339] width 0 height 0
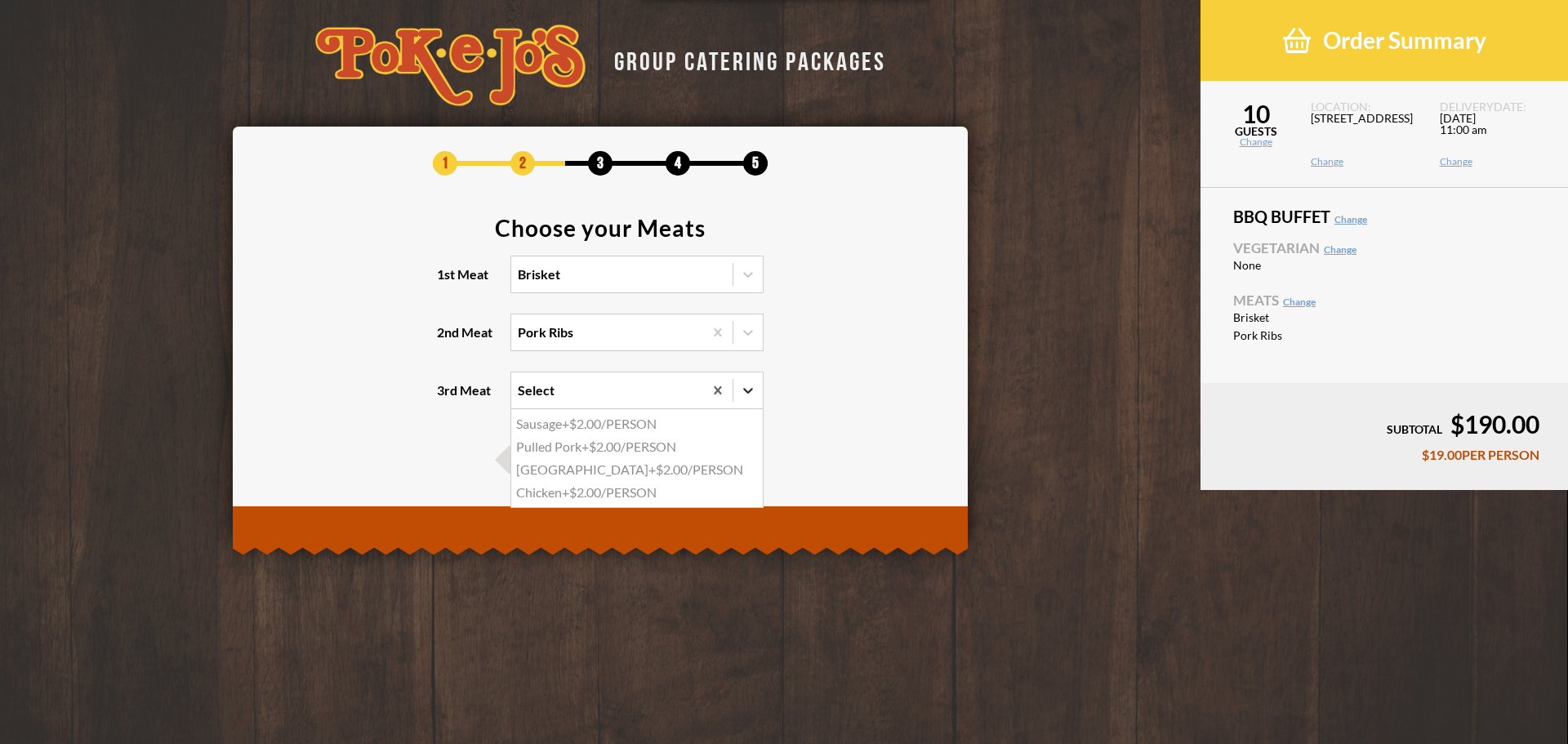
click at [752, 388] on icon at bounding box center [748, 391] width 10 height 6
click at [447, 398] on input "3rd Meat option Pork Ribs, selected. option Sausage focused, 1 of 4. 4 results …" at bounding box center [447, 398] width 0 height 0
click at [600, 430] on div "Sausage +$2.00/PERSON" at bounding box center [637, 423] width 252 height 22
click at [447, 398] on input "3rd Meat option Pork Ribs, selected. option Sausage focused, 1 of 4. 4 results …" at bounding box center [447, 398] width 0 height 0
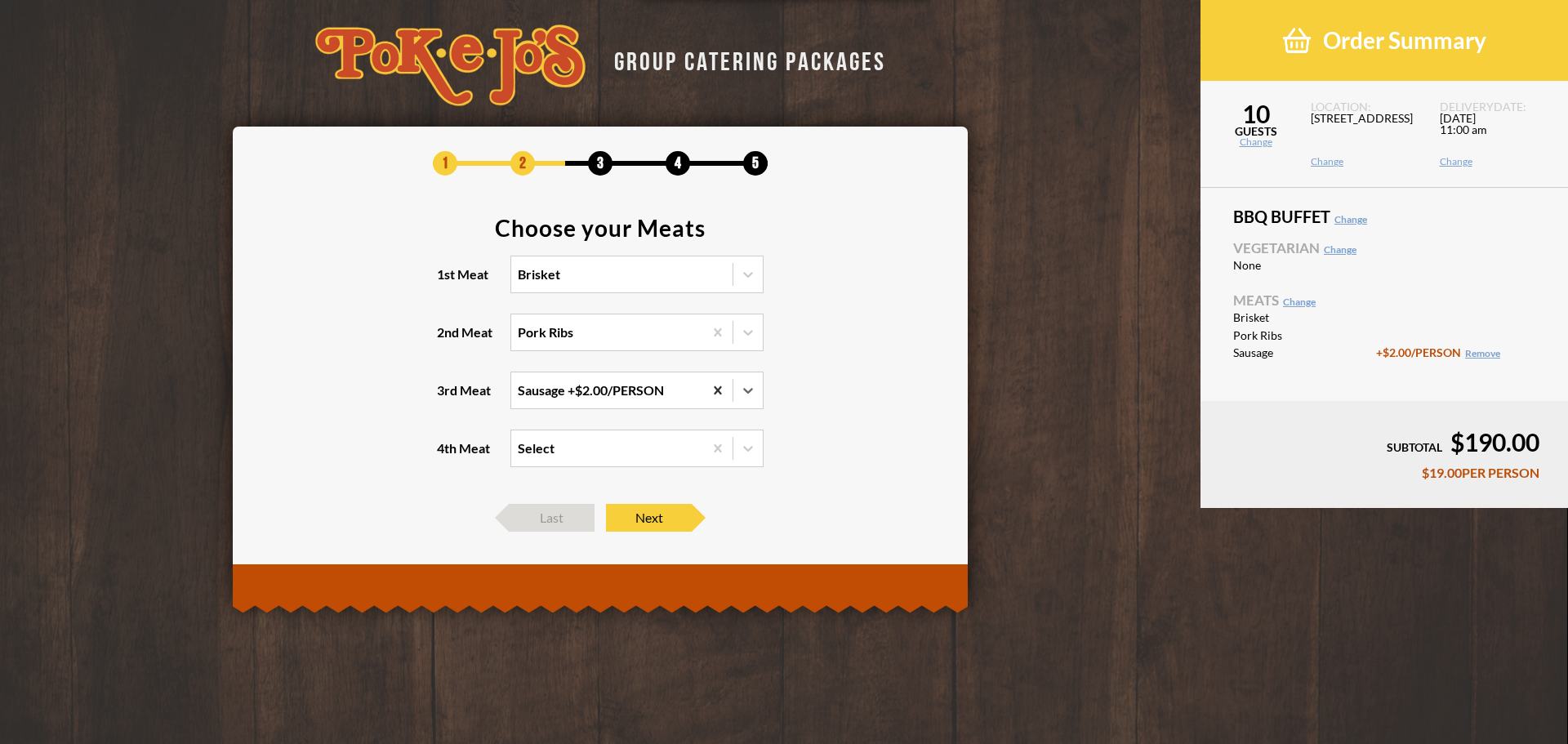
click at [719, 390] on icon at bounding box center [718, 389] width 8 height 8
click at [447, 398] on input "3rd Meat option Sausage, selected. 0 results available. Select is focused , pre…" at bounding box center [447, 398] width 0 height 0
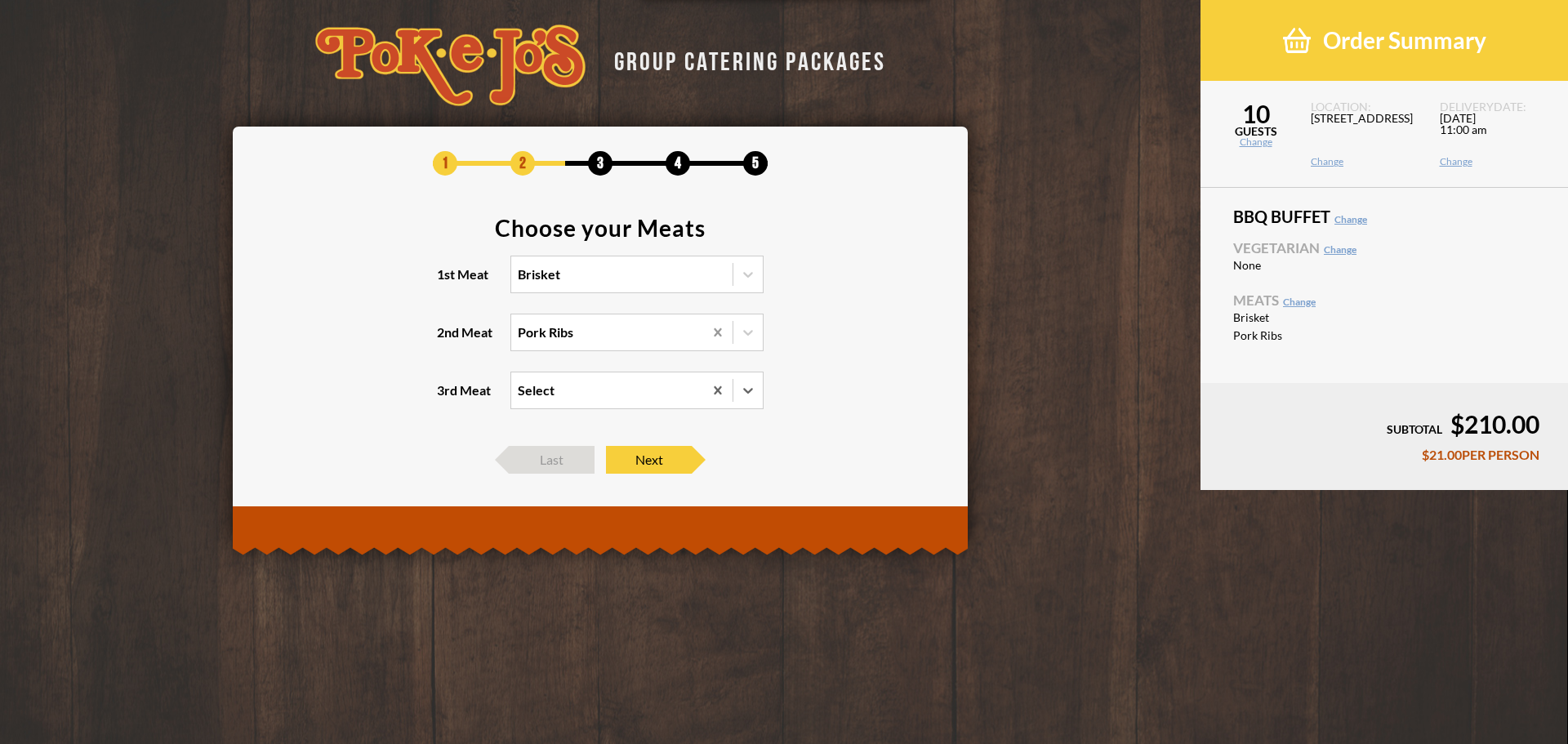
click at [720, 334] on icon at bounding box center [718, 332] width 8 height 8
click at [447, 339] on input "2nd Meat Pork Ribs" at bounding box center [447, 339] width 0 height 0
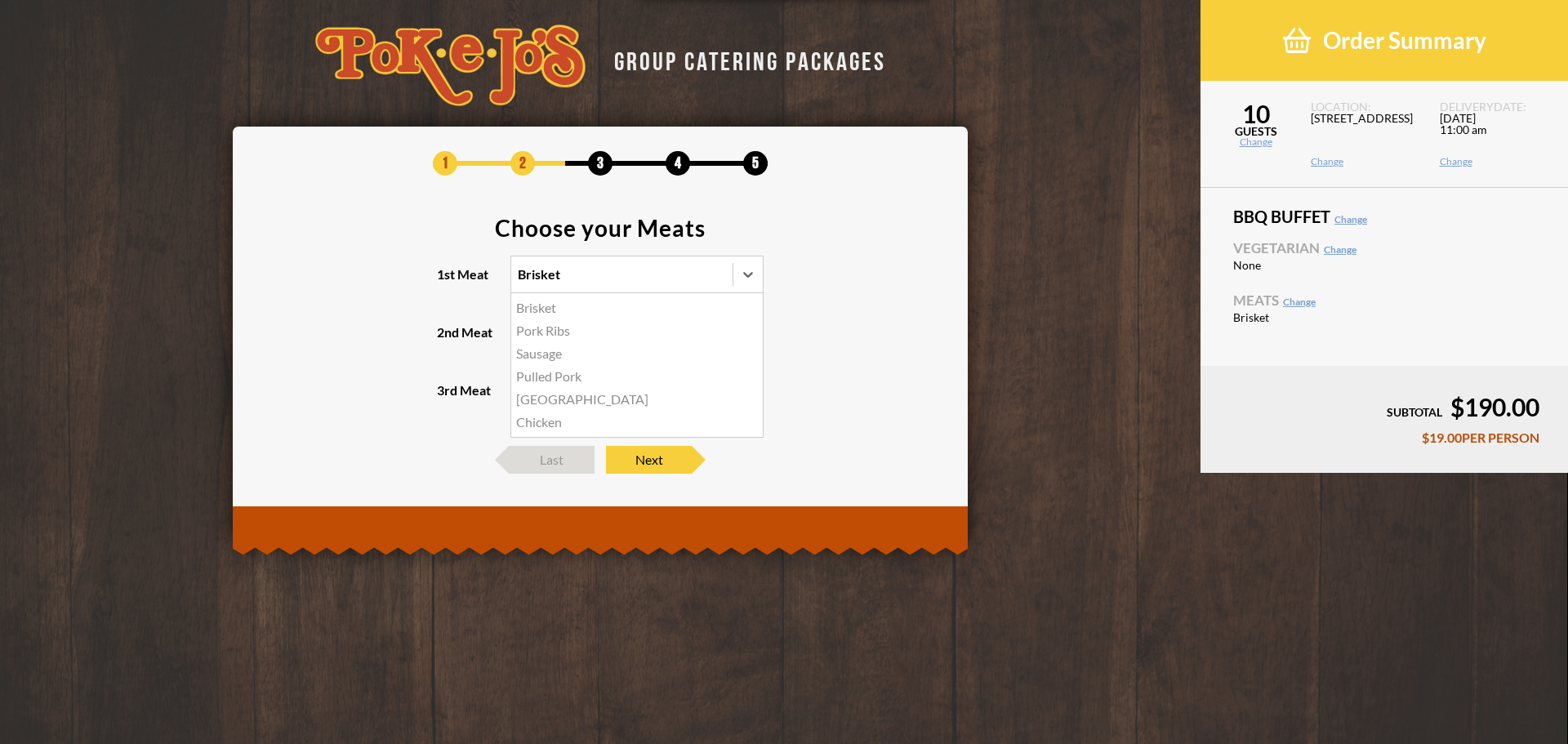
click at [709, 277] on div "Brisket" at bounding box center [621, 274] width 221 height 36
click at [447, 282] on input "1st Meat option Brisket, selected. option Brisket focused, 1 of 6. 6 results av…" at bounding box center [447, 282] width 0 height 0
click at [553, 399] on div "[GEOGRAPHIC_DATA]" at bounding box center [637, 399] width 252 height 22
click at [447, 282] on input "1st Meat option Brisket, selected. option Turkey focused, 5 of 6. 6 results ava…" at bounding box center [447, 282] width 0 height 0
click at [847, 346] on section "Choose your Meats 1st Meat option [GEOGRAPHIC_DATA], selected. 0 results availa…" at bounding box center [601, 323] width 686 height 214
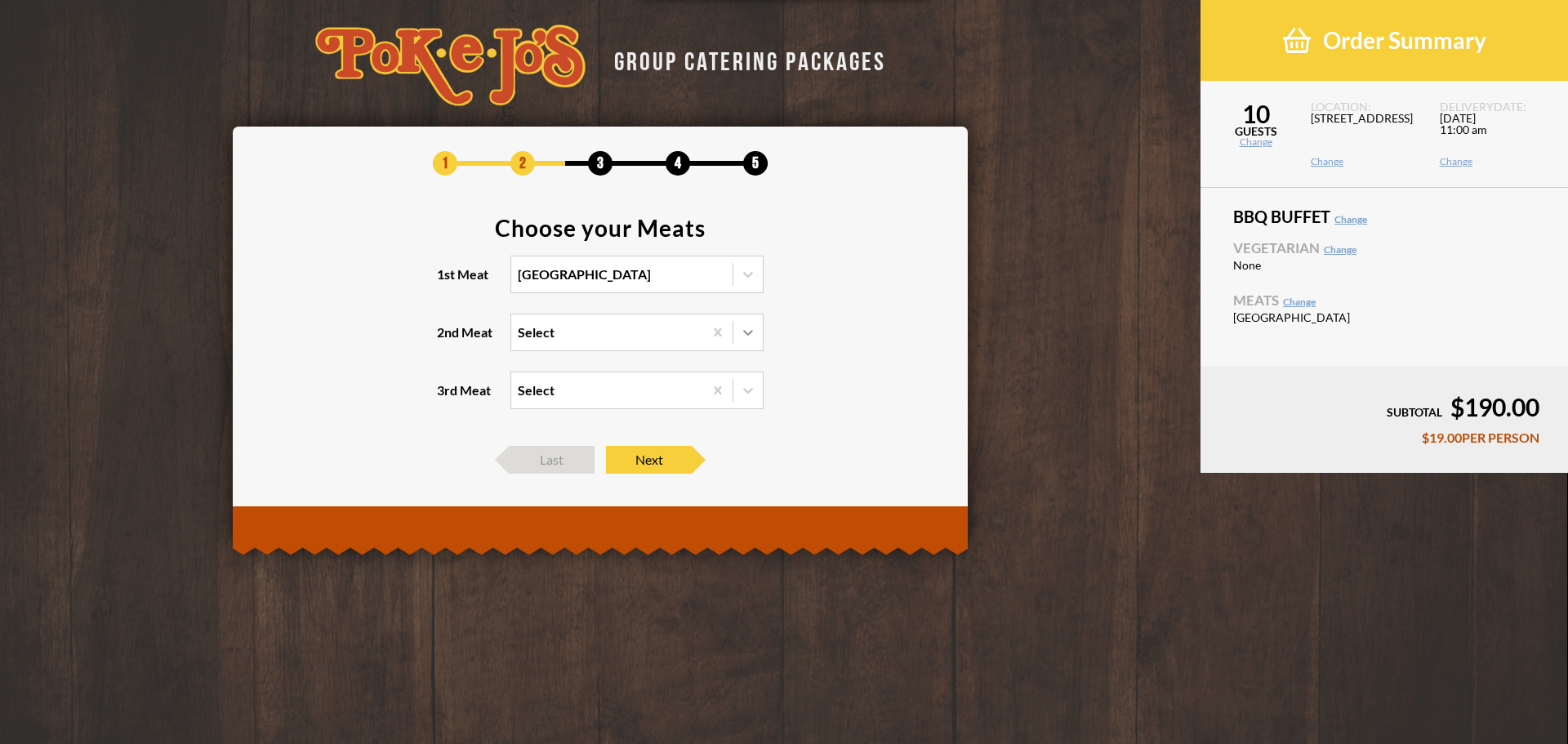
click at [749, 339] on icon at bounding box center [748, 333] width 17 height 17
click at [447, 339] on input "2nd Meat Select" at bounding box center [447, 339] width 0 height 0
click at [619, 372] on div "Brisket" at bounding box center [637, 366] width 252 height 22
click at [447, 339] on input "2nd Meat option Pork Ribs, selected. option Brisket focused, 1 of 5. 5 results …" at bounding box center [447, 339] width 0 height 0
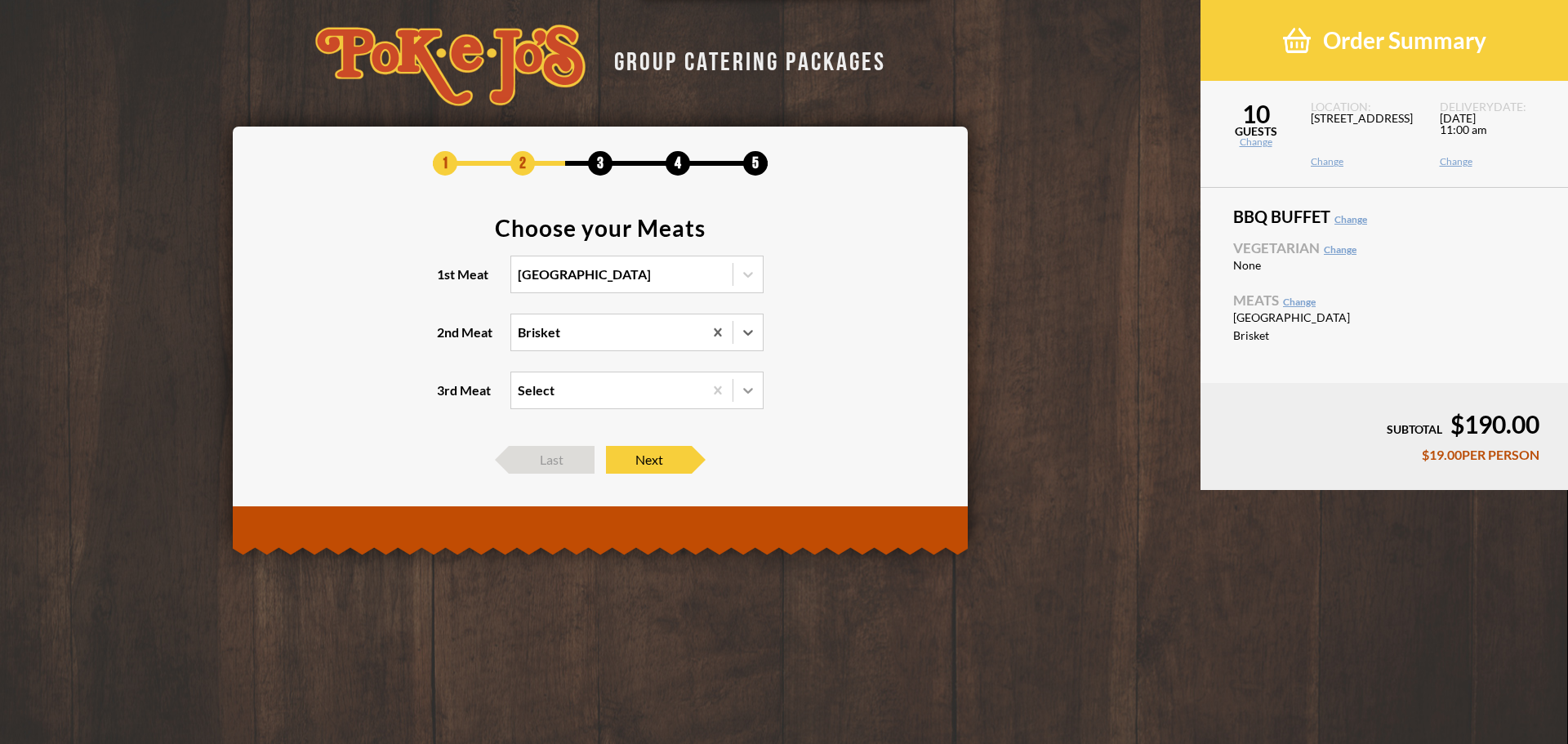
click at [746, 394] on icon at bounding box center [748, 390] width 17 height 17
click at [447, 398] on input "3rd Meat Select" at bounding box center [447, 398] width 0 height 0
click at [702, 420] on div "Pork Ribs +$2.00/PERSON" at bounding box center [637, 423] width 252 height 22
click at [447, 398] on input "3rd Meat option Sausage, selected. option Pork Ribs focused, 1 of 4. 4 results …" at bounding box center [447, 398] width 0 height 0
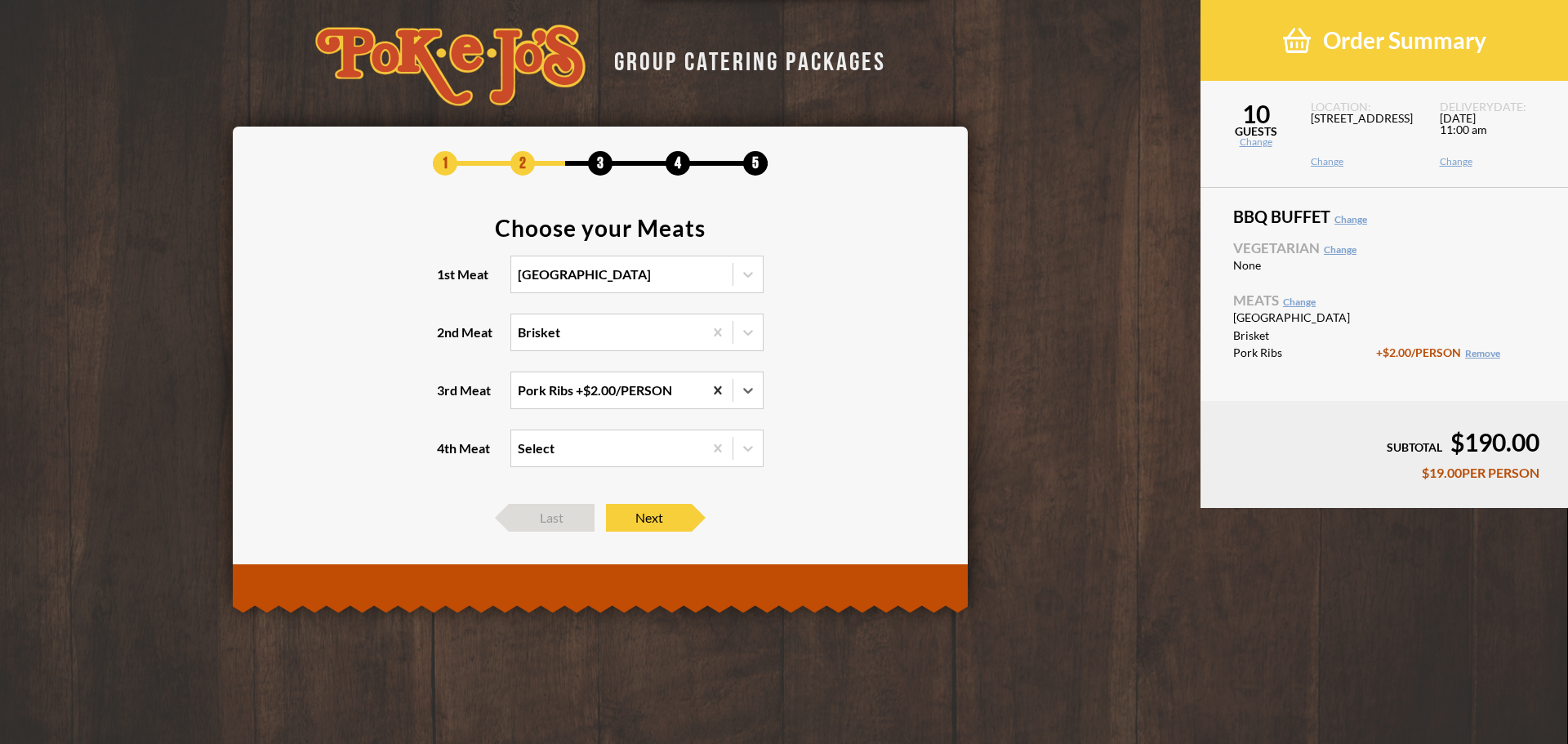
click at [718, 390] on icon at bounding box center [718, 389] width 8 height 8
click at [447, 398] on input "3rd Meat option Pork Ribs, selected. 0 results available. Select is focused , p…" at bounding box center [447, 398] width 0 height 0
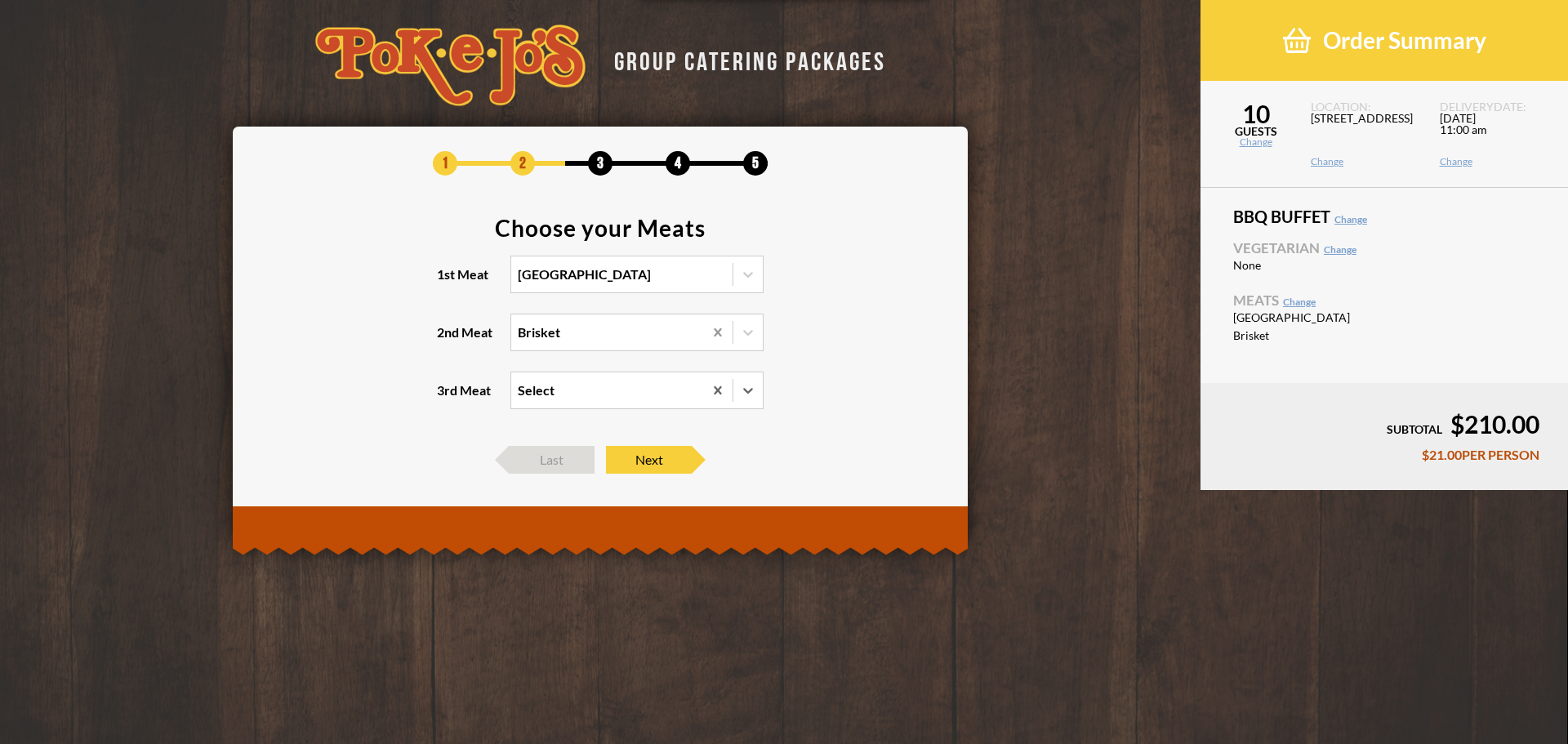
click at [715, 327] on icon at bounding box center [718, 333] width 17 height 17
click at [447, 339] on input "2nd Meat Brisket" at bounding box center [447, 339] width 0 height 0
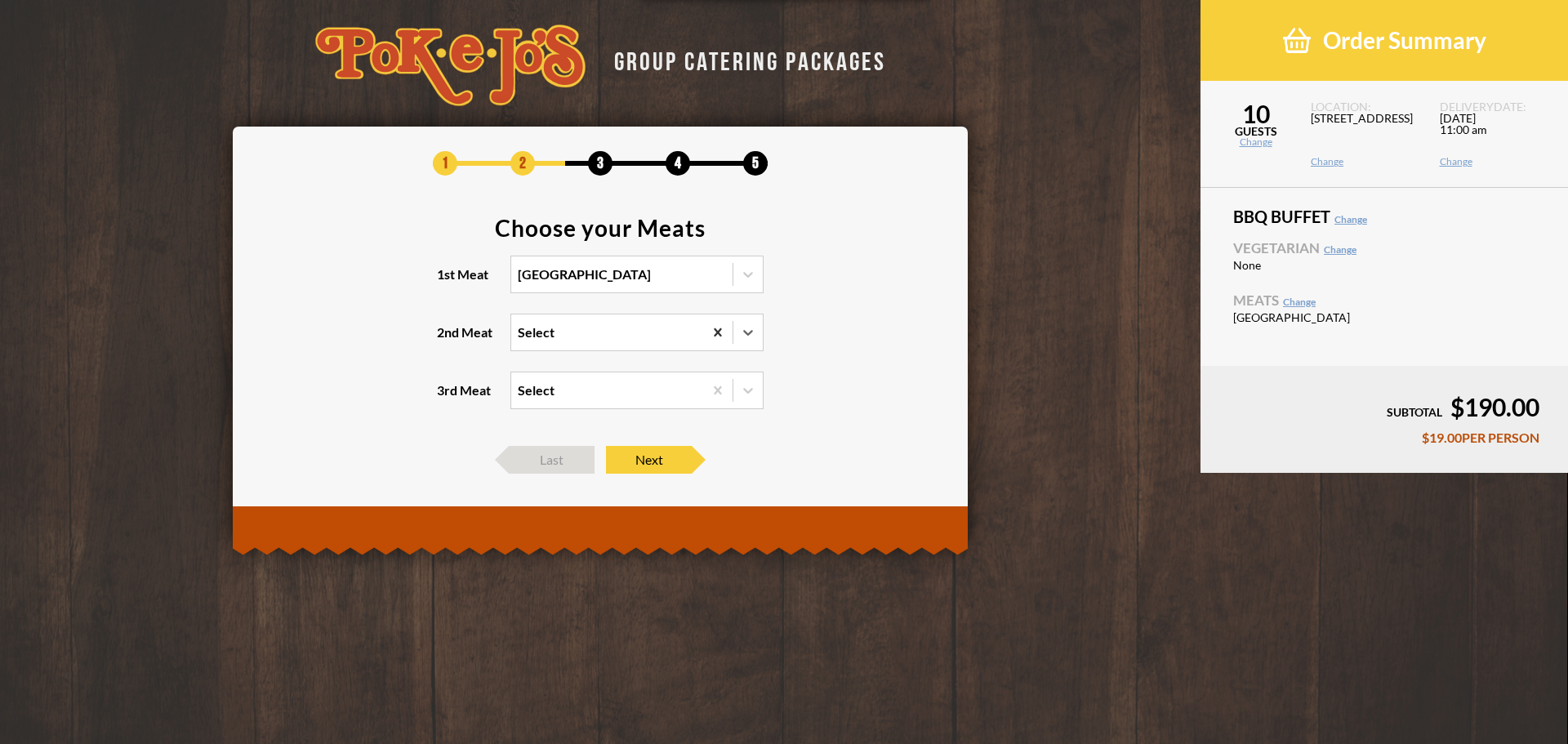
click at [716, 332] on icon at bounding box center [718, 333] width 17 height 17
click at [447, 339] on input "2nd Meat option Brisket, selected. 0 results available. Select is focused , pre…" at bounding box center [447, 339] width 0 height 0
click at [706, 277] on div "[GEOGRAPHIC_DATA]" at bounding box center [621, 274] width 221 height 36
click at [447, 282] on input "1st Meat [GEOGRAPHIC_DATA]" at bounding box center [447, 282] width 0 height 0
click at [566, 331] on div "Pork Ribs" at bounding box center [637, 331] width 252 height 22
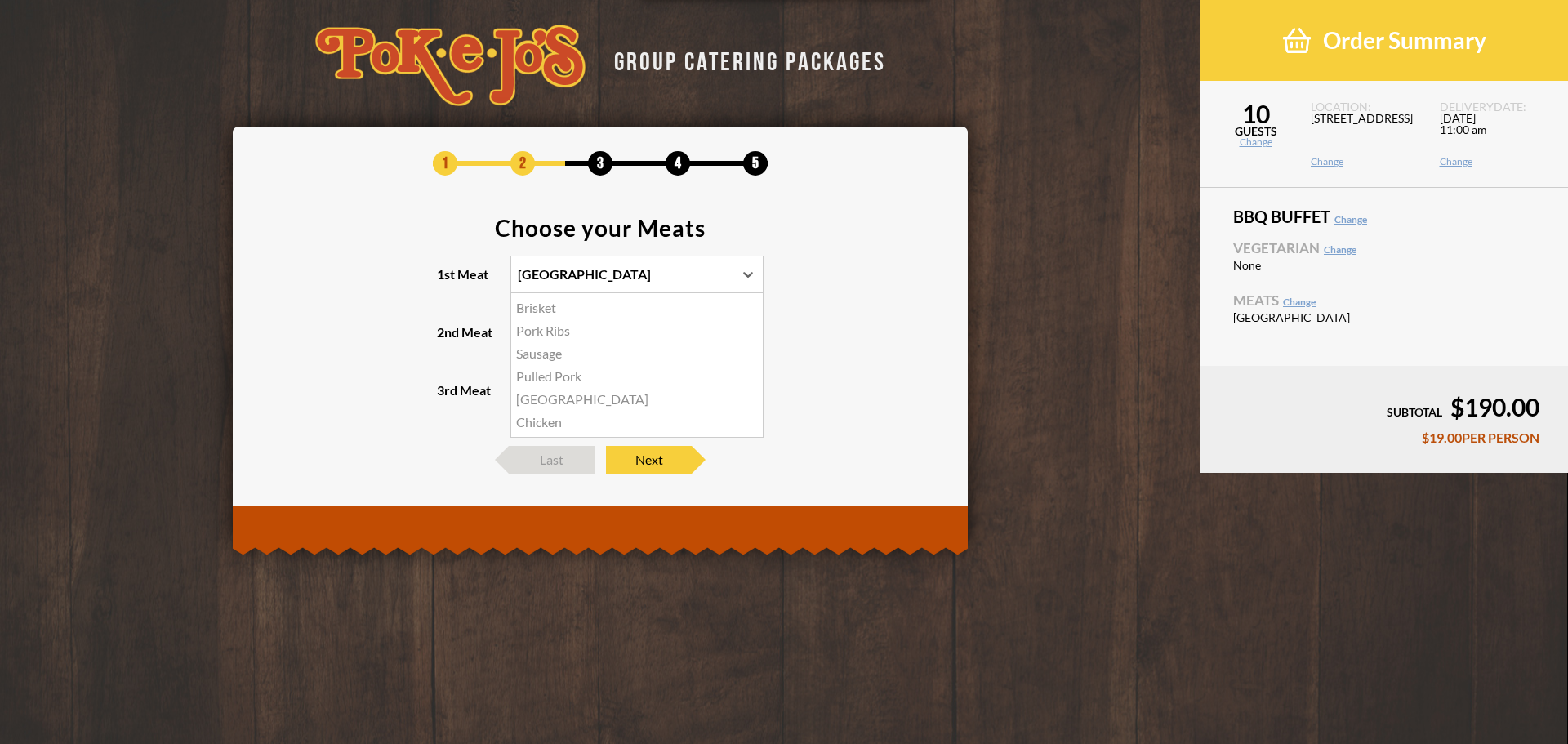
click at [447, 282] on input "1st Meat option [GEOGRAPHIC_DATA], selected. option Pork Ribs focused, 2 of 6. …" at bounding box center [447, 282] width 0 height 0
click at [718, 337] on icon at bounding box center [718, 333] width 17 height 17
click at [447, 339] on input "2nd Meat Select" at bounding box center [447, 339] width 0 height 0
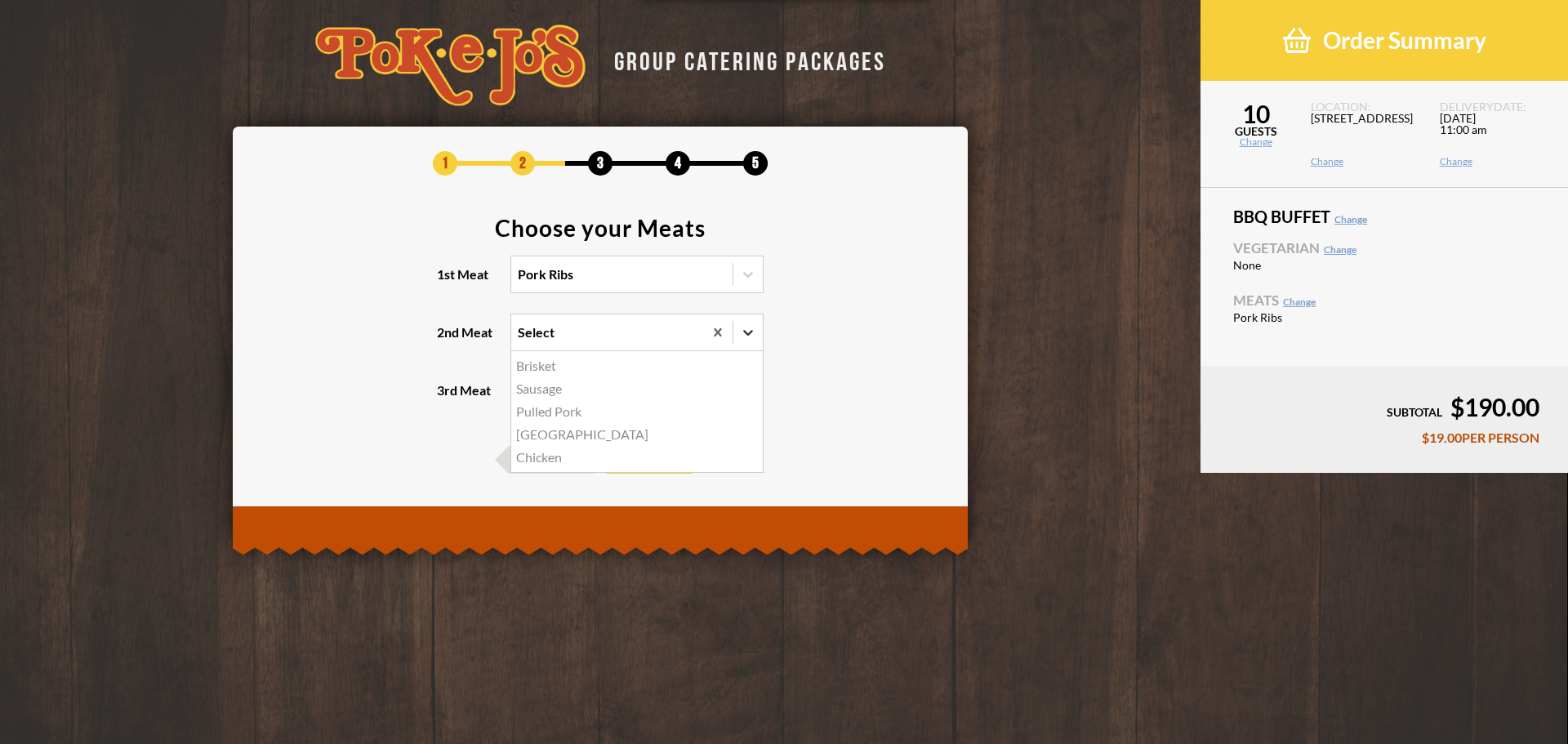
click at [739, 337] on div at bounding box center [748, 333] width 29 height 29
click at [447, 339] on input "2nd Meat option Brisket, selected. option Brisket focused, 1 of 5. 5 results av…" at bounding box center [447, 339] width 0 height 0
click at [587, 367] on div "Brisket" at bounding box center [637, 366] width 252 height 22
click at [447, 339] on input "2nd Meat option Brisket, selected. option Brisket focused, 1 of 5. 5 results av…" at bounding box center [447, 339] width 0 height 0
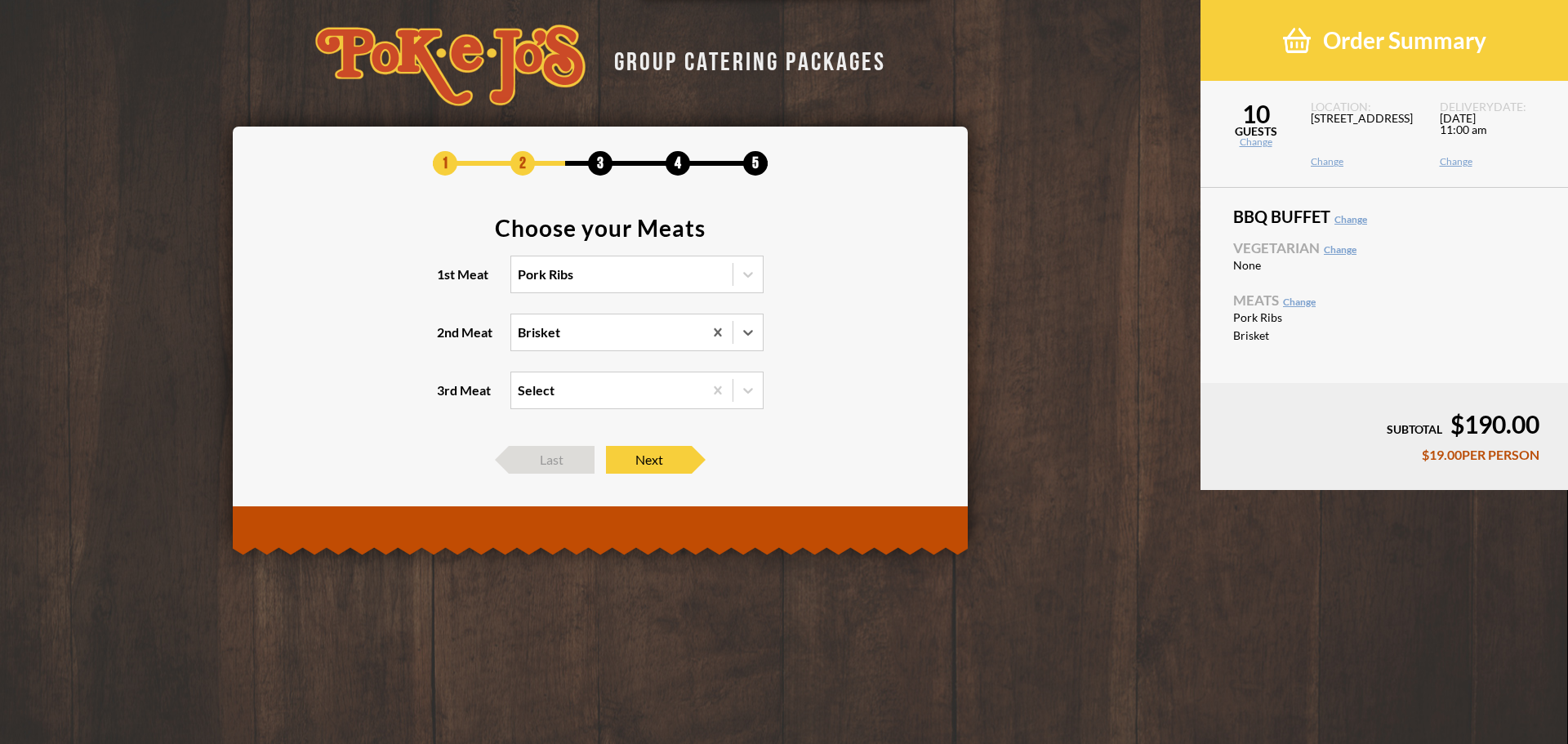
click at [833, 361] on section "Choose your Meats 1st Meat Pork Ribs 2nd Meat option Brisket, selected. 0 resul…" at bounding box center [601, 323] width 686 height 214
